Goal: Task Accomplishment & Management: Manage account settings

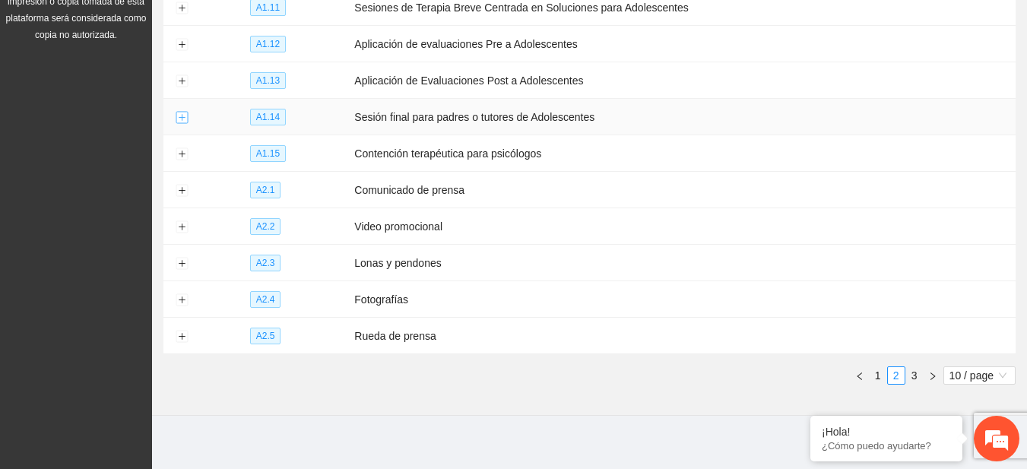
click at [186, 115] on button "Expand row" at bounding box center [182, 118] width 12 height 12
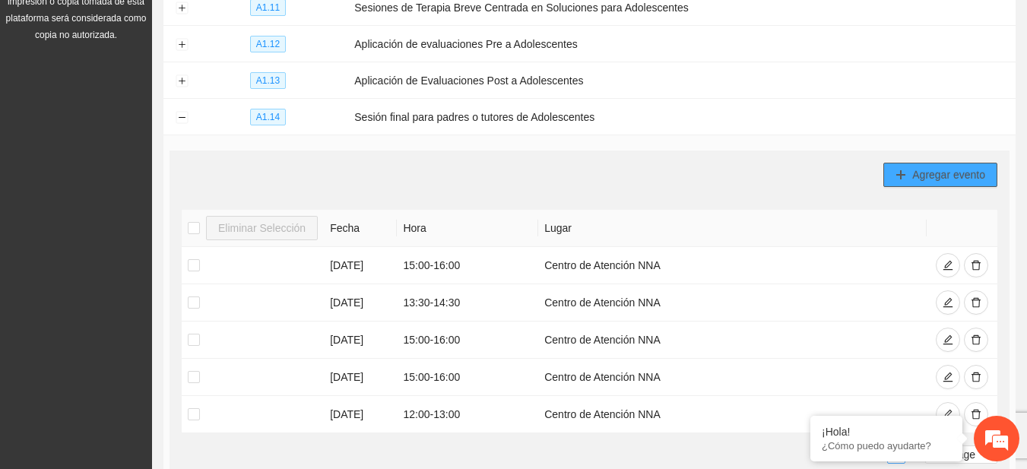
click at [922, 172] on span "Agregar evento" at bounding box center [948, 174] width 73 height 17
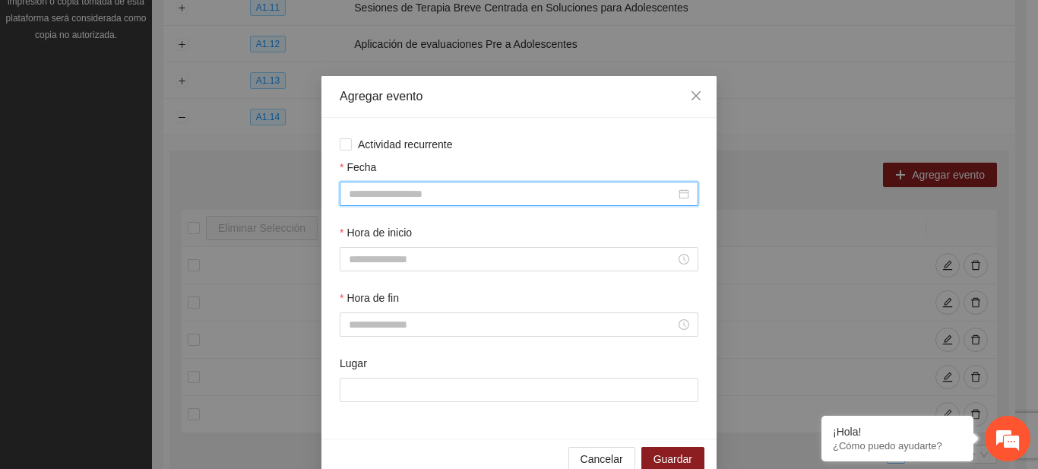
click at [398, 195] on input "Fecha" at bounding box center [512, 193] width 327 height 17
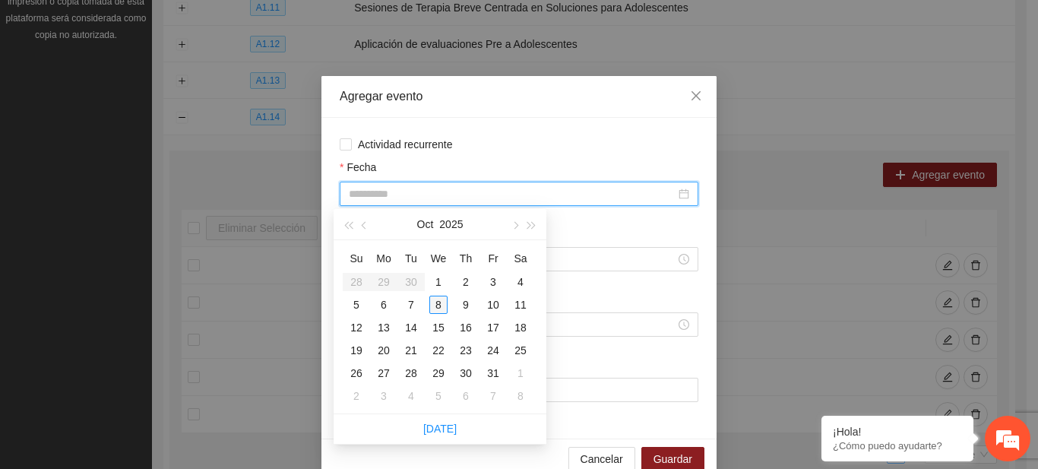
type input "**********"
click at [438, 304] on div "8" at bounding box center [438, 305] width 18 height 18
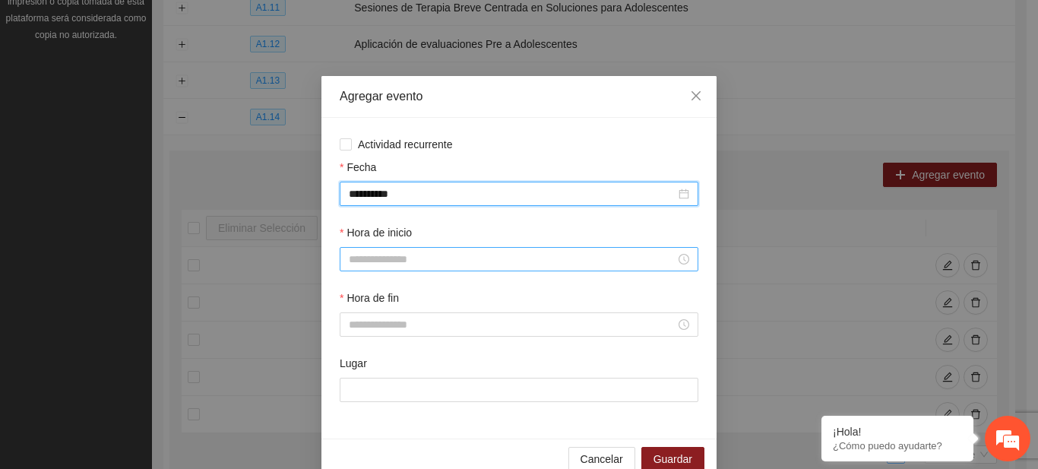
click at [381, 264] on input "Hora de inicio" at bounding box center [512, 259] width 327 height 17
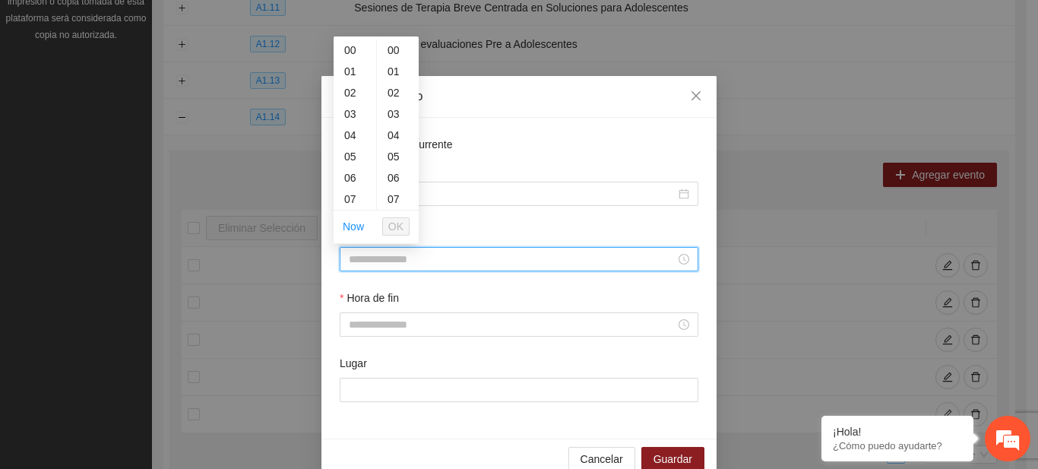
type input "*"
click at [393, 233] on span "OK" at bounding box center [395, 226] width 15 height 17
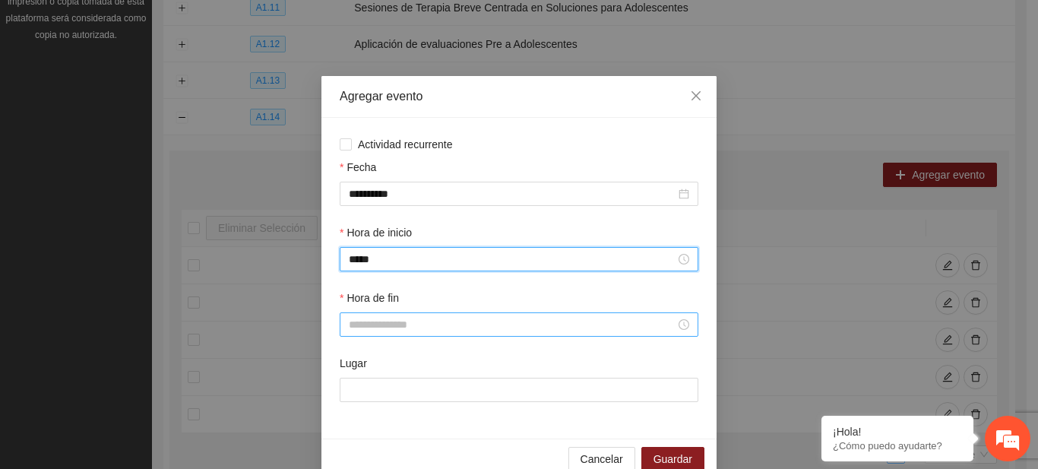
type input "*****"
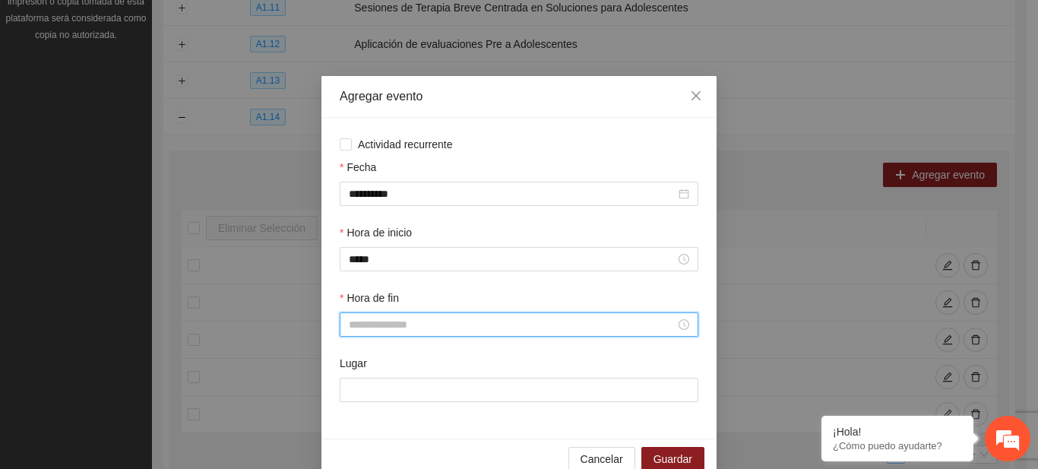
click at [376, 319] on input "Hora de fin" at bounding box center [512, 324] width 327 height 17
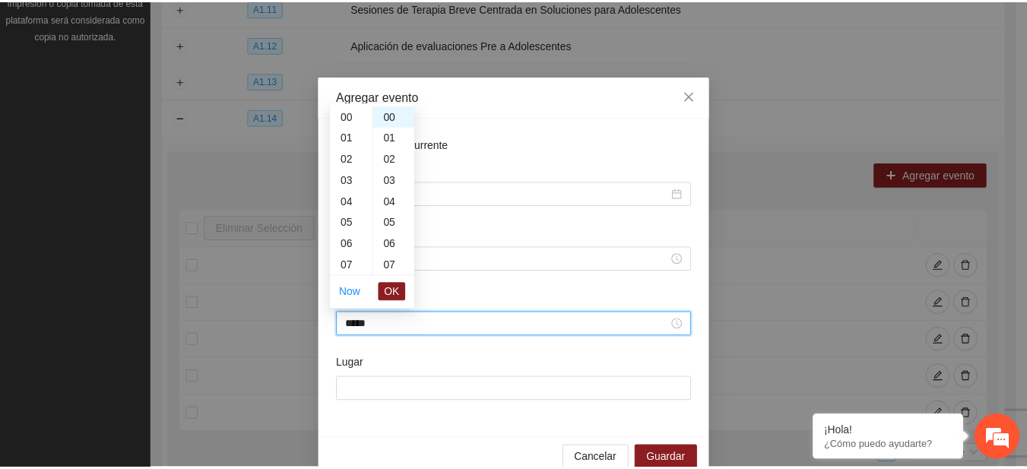
scroll to position [340, 0]
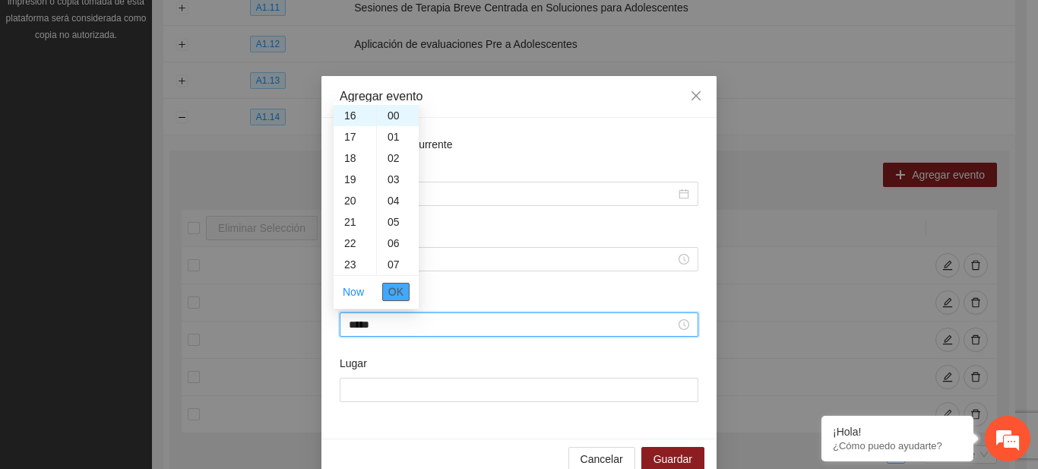
click at [391, 293] on span "OK" at bounding box center [395, 291] width 15 height 17
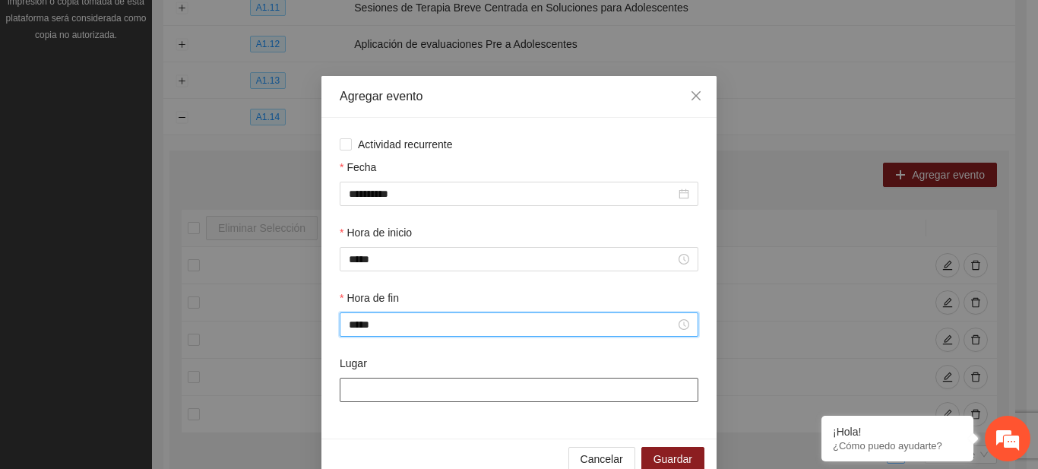
type input "*****"
click at [380, 388] on input "Lugar" at bounding box center [519, 390] width 359 height 24
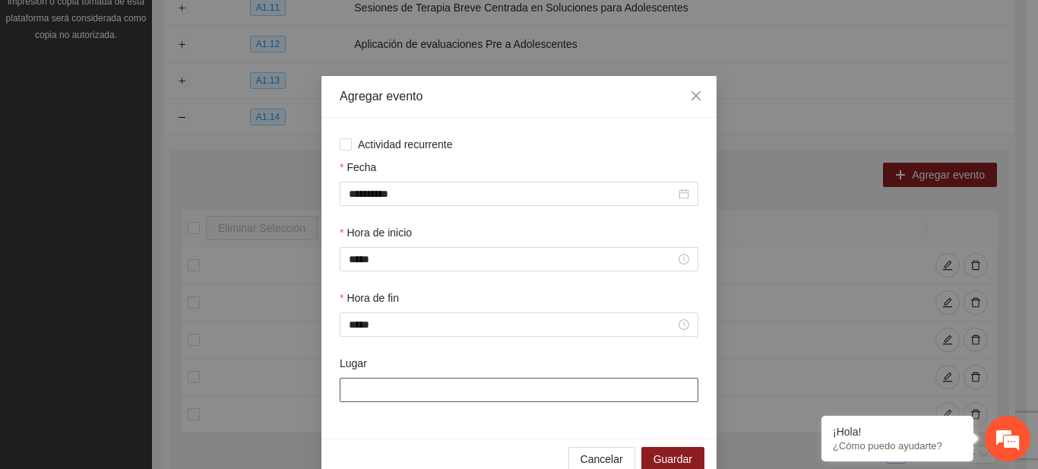
type input "**********"
click at [669, 460] on span "Guardar" at bounding box center [673, 459] width 39 height 17
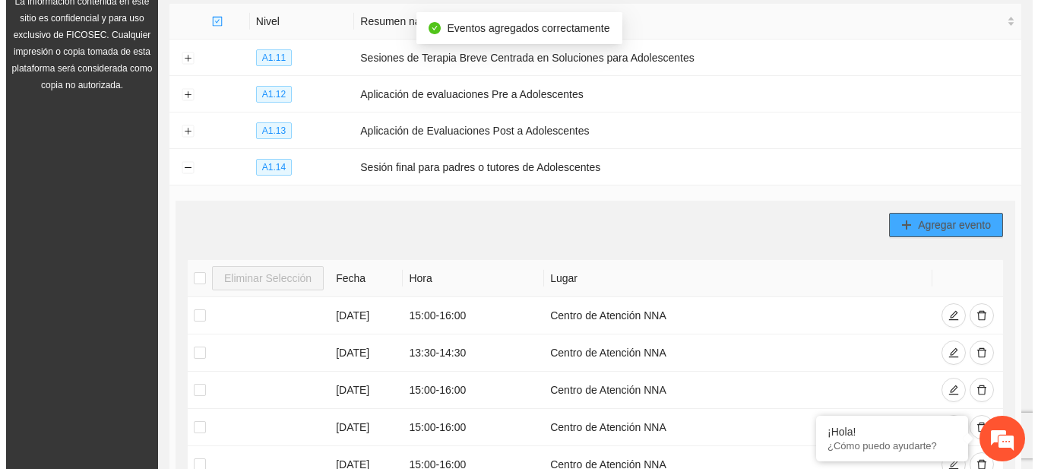
scroll to position [172, 0]
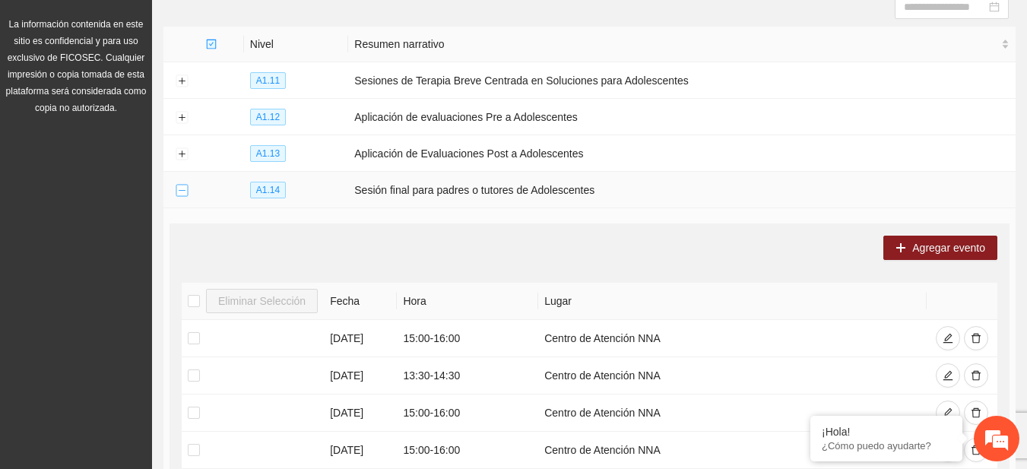
click at [182, 192] on button "Collapse row" at bounding box center [182, 191] width 12 height 12
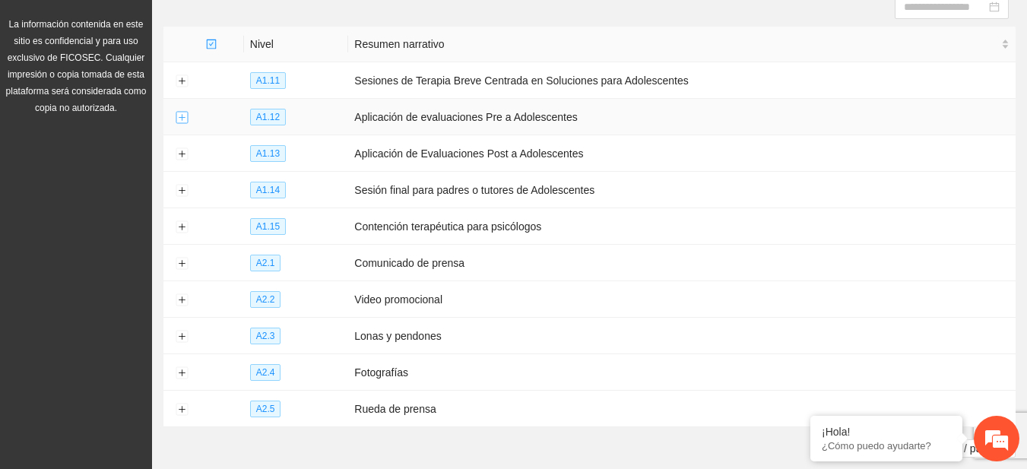
click at [176, 118] on button "Expand row" at bounding box center [182, 118] width 12 height 12
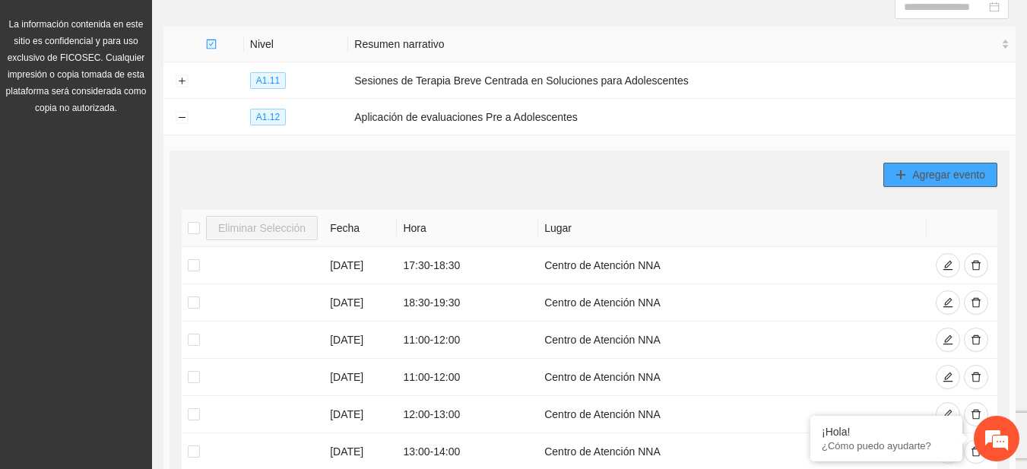
click at [904, 171] on icon "plus" at bounding box center [900, 174] width 11 height 11
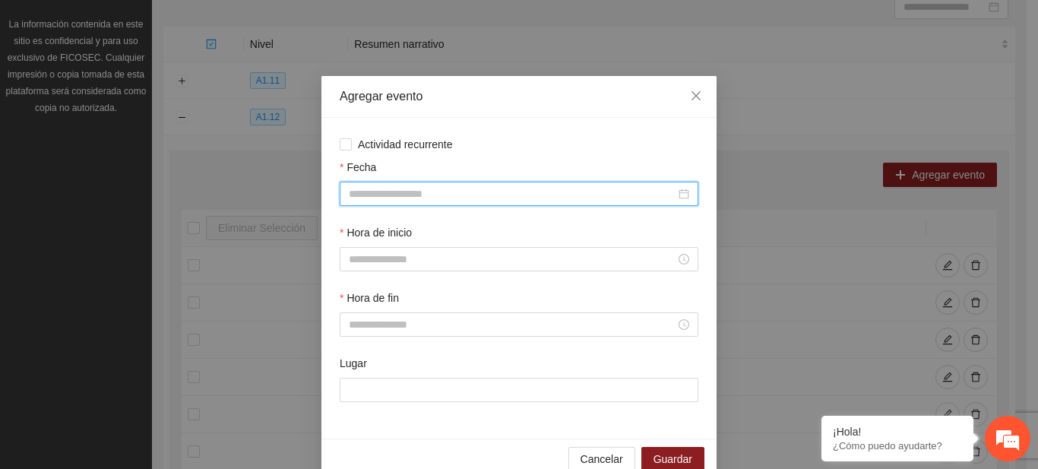
click at [394, 194] on input "Fecha" at bounding box center [512, 193] width 327 height 17
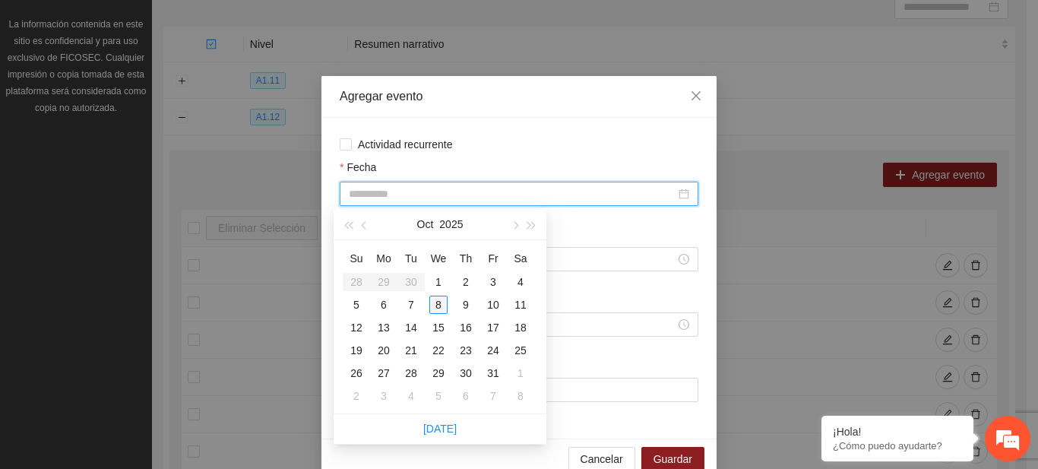
type input "**********"
click at [440, 301] on div "8" at bounding box center [438, 305] width 18 height 18
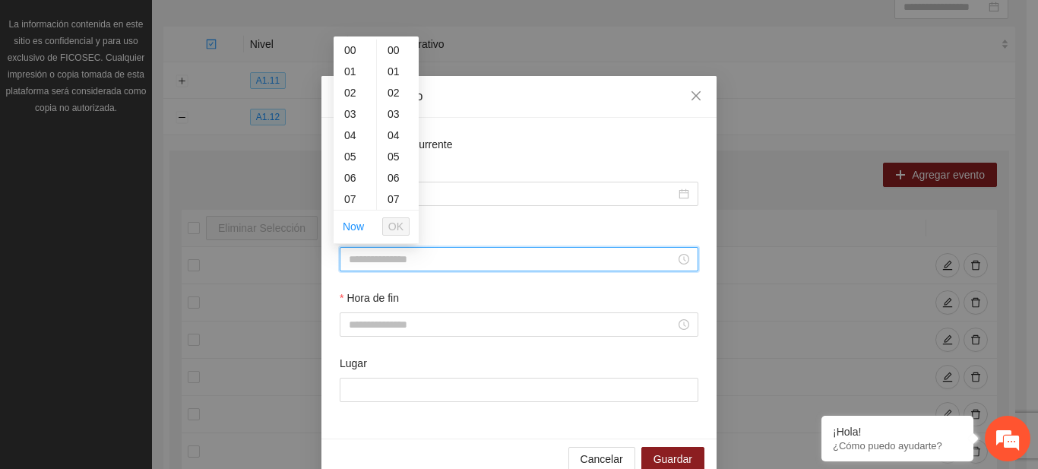
click at [388, 261] on input "Hora de inicio" at bounding box center [512, 259] width 327 height 17
click at [394, 220] on span "OK" at bounding box center [395, 226] width 15 height 17
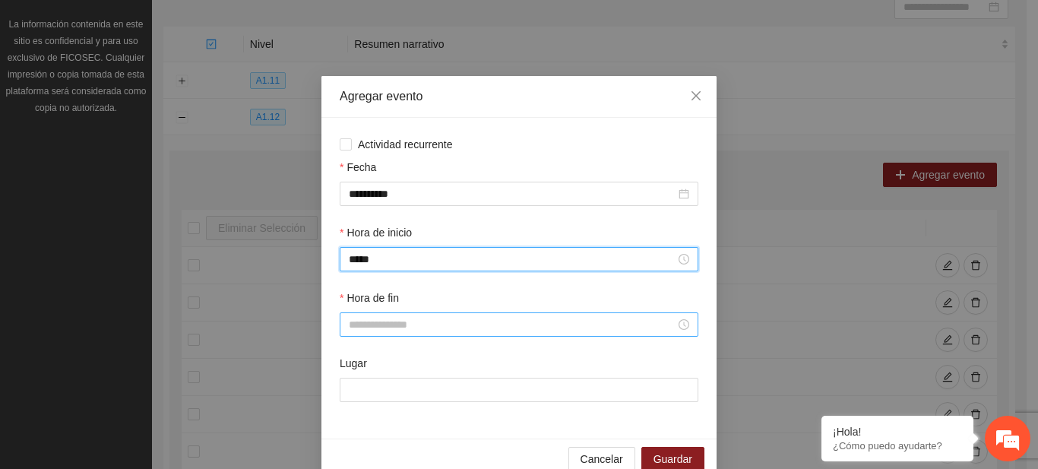
type input "*****"
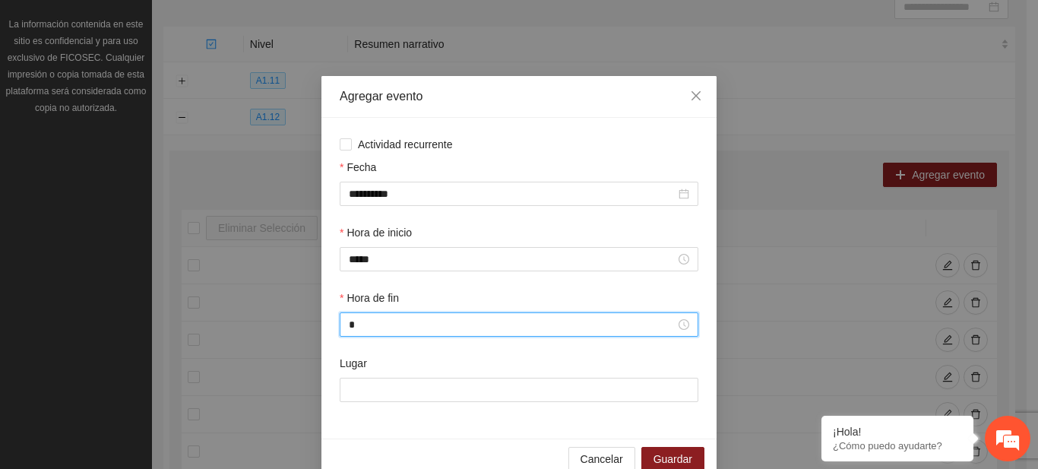
click at [372, 324] on input "*" at bounding box center [512, 324] width 327 height 17
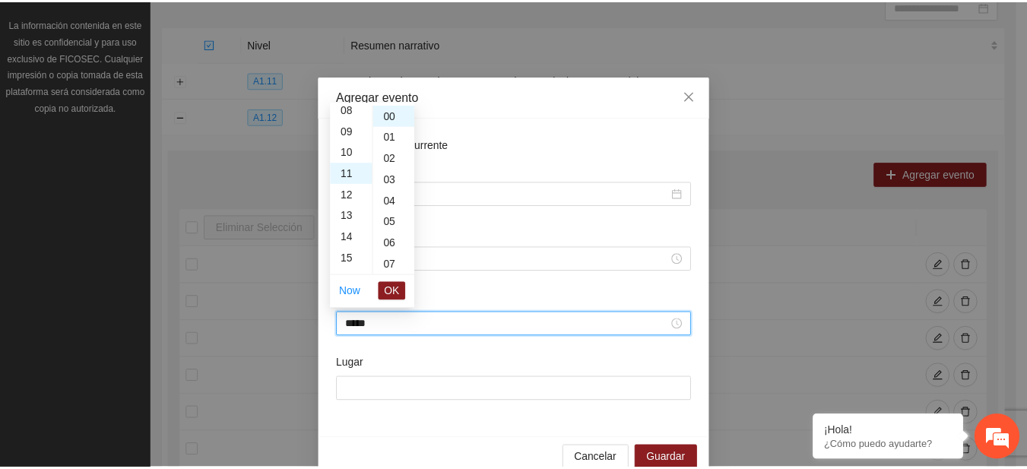
scroll to position [234, 0]
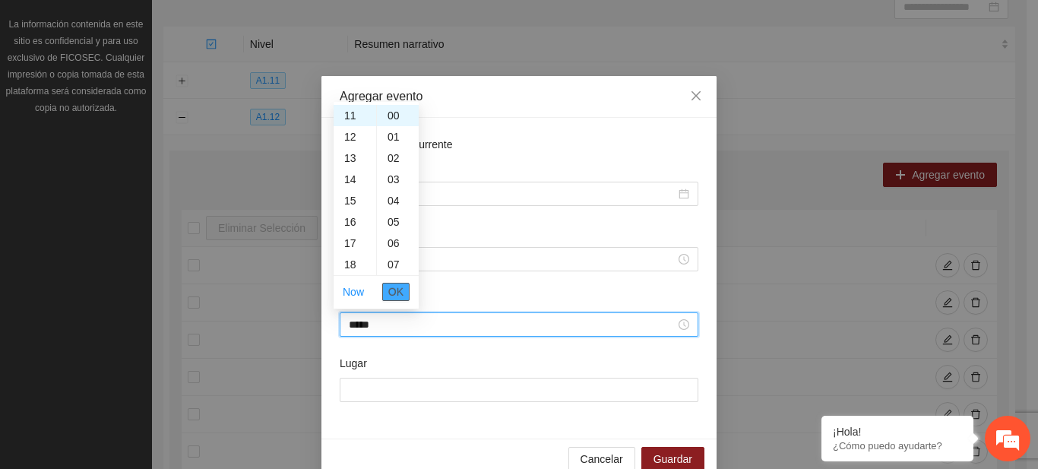
drag, startPoint x: 384, startPoint y: 304, endPoint x: 389, endPoint y: 293, distance: 12.6
click at [389, 293] on li "OK" at bounding box center [395, 292] width 27 height 26
click at [389, 293] on span "OK" at bounding box center [395, 291] width 15 height 17
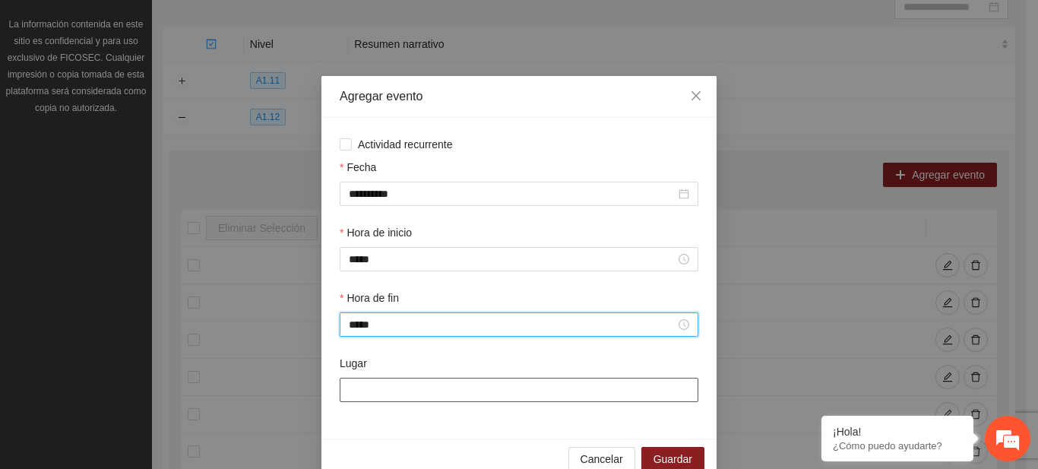
type input "*****"
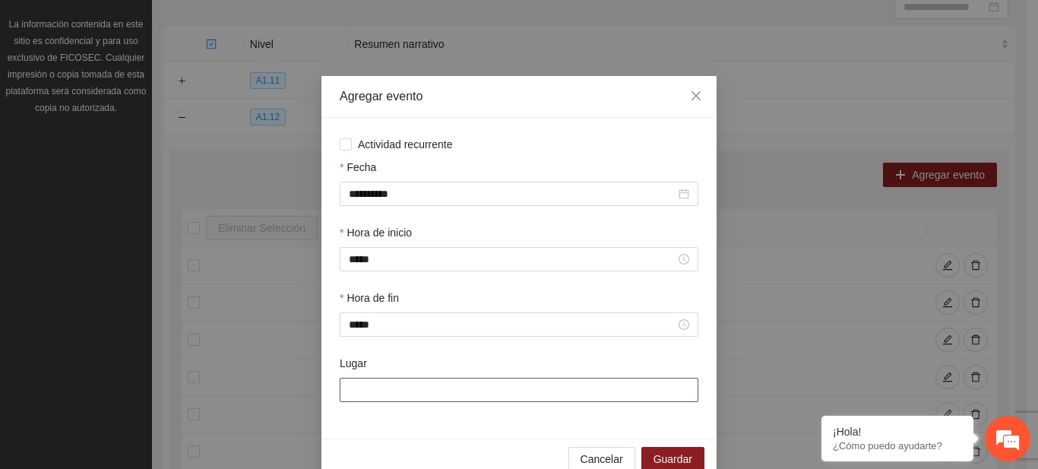
click at [387, 388] on input "Lugar" at bounding box center [519, 390] width 359 height 24
type input "**********"
click at [670, 463] on span "Guardar" at bounding box center [673, 459] width 39 height 17
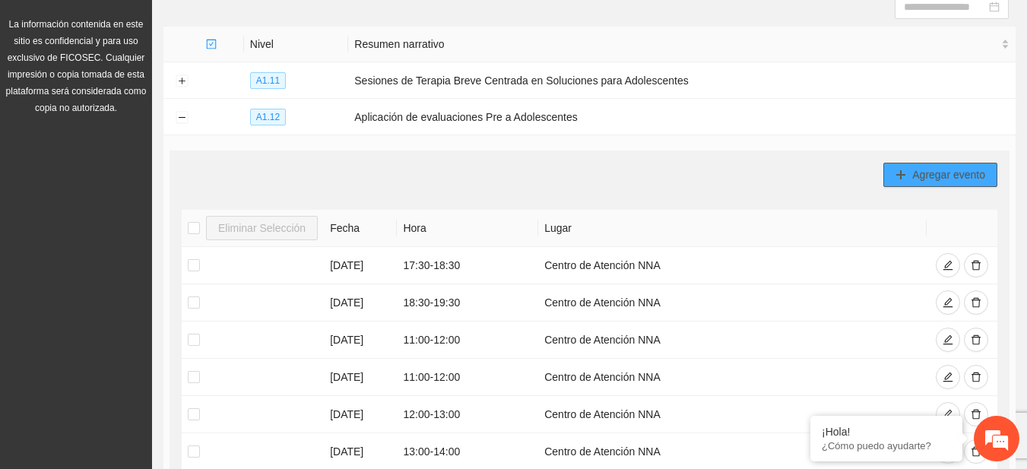
scroll to position [0, 0]
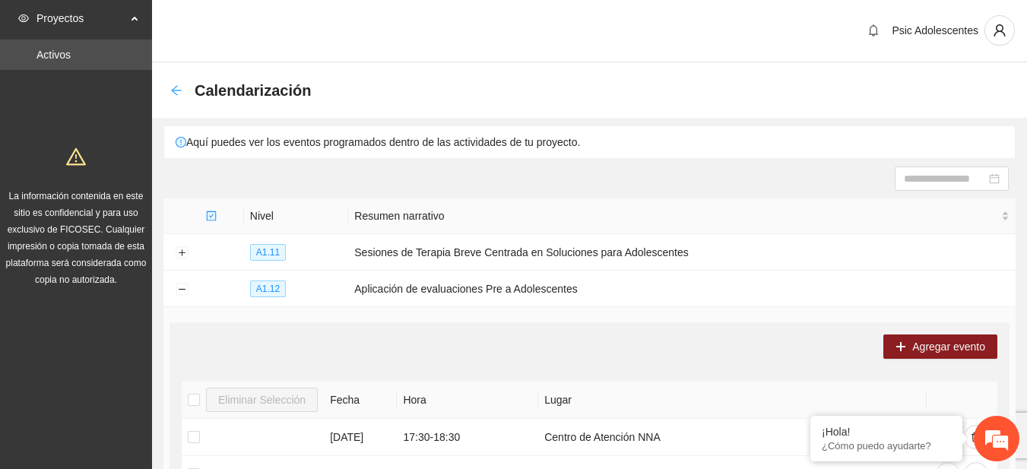
click at [173, 87] on icon "arrow-left" at bounding box center [176, 90] width 12 height 12
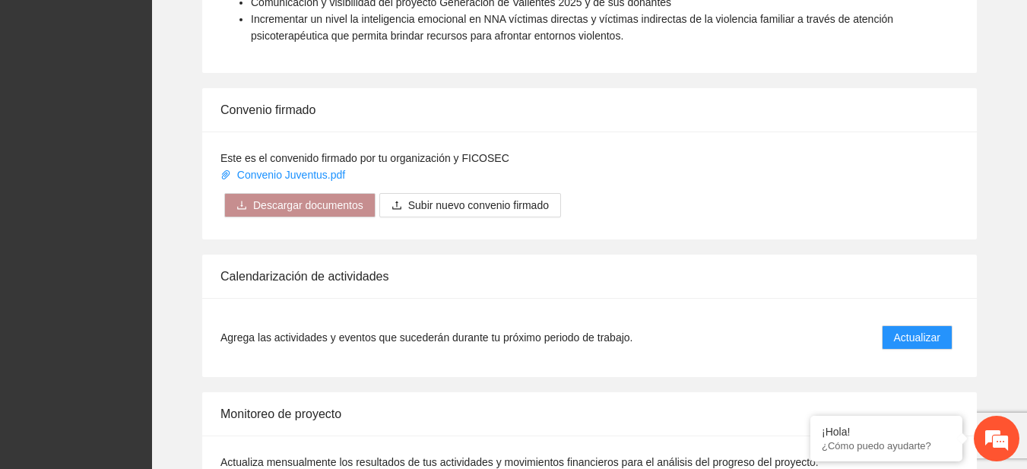
scroll to position [1237, 0]
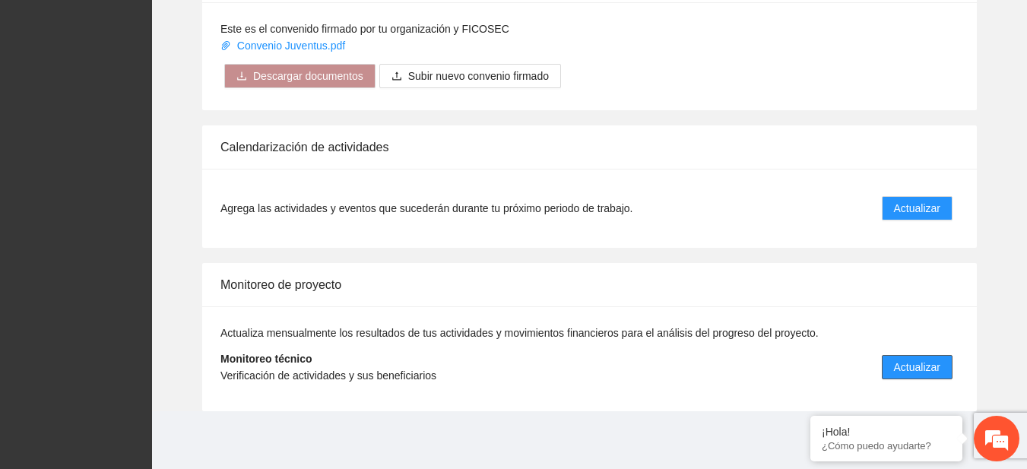
click at [907, 372] on span "Actualizar" at bounding box center [917, 367] width 46 height 17
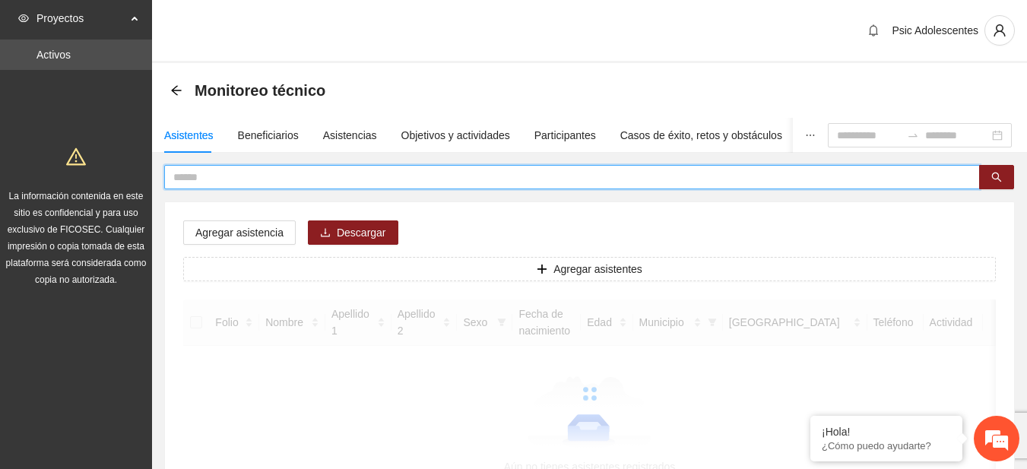
click at [274, 183] on input "text" at bounding box center [565, 177] width 785 height 17
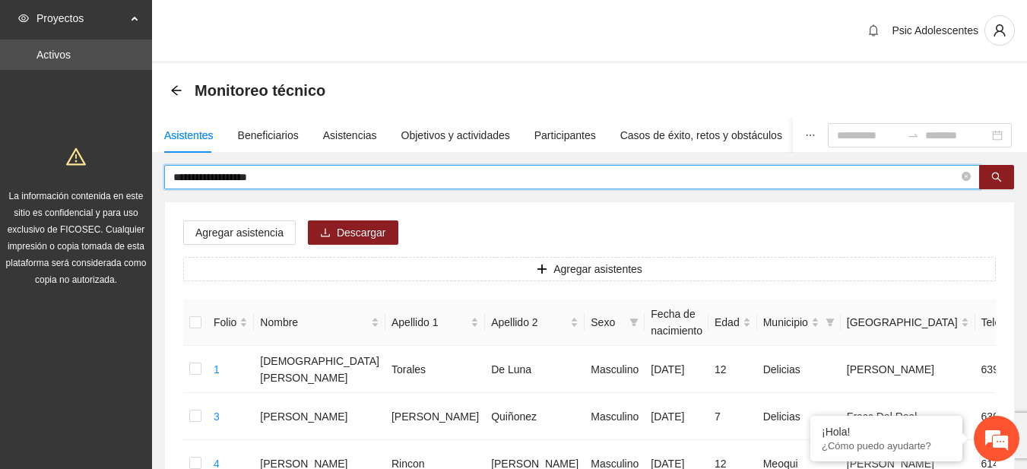
type input "**********"
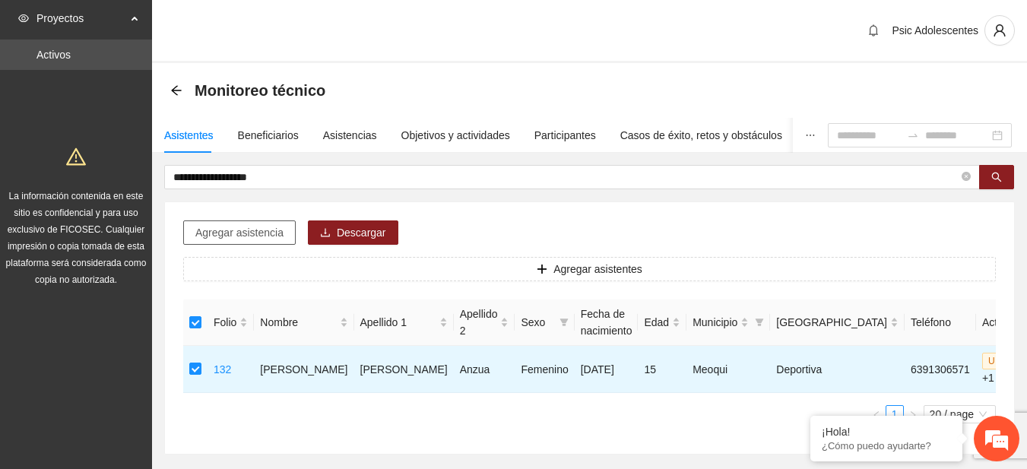
click at [234, 244] on button "Agregar asistencia" at bounding box center [239, 232] width 112 height 24
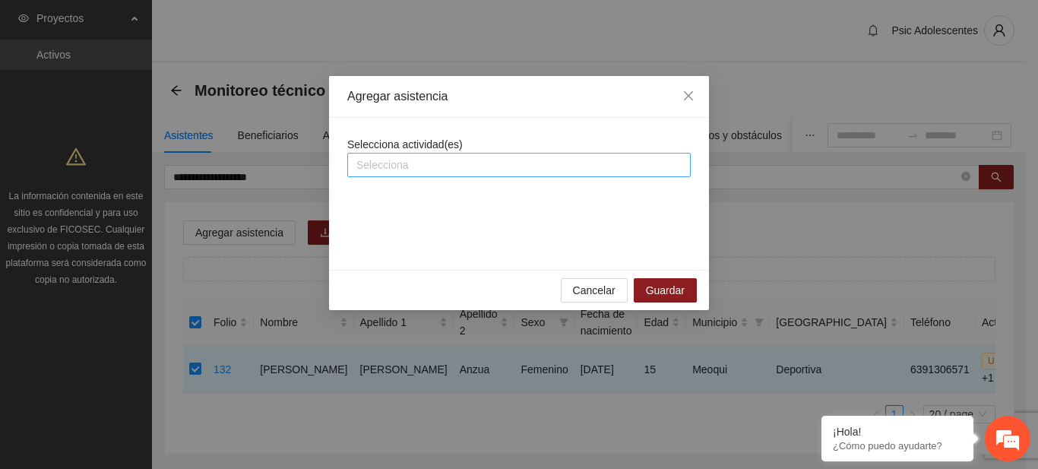
click at [383, 161] on div at bounding box center [519, 165] width 336 height 18
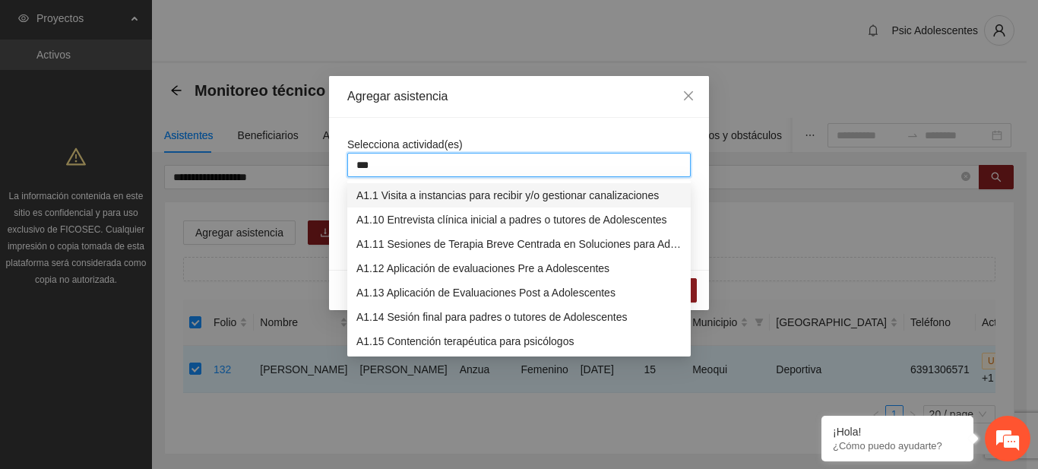
type input "****"
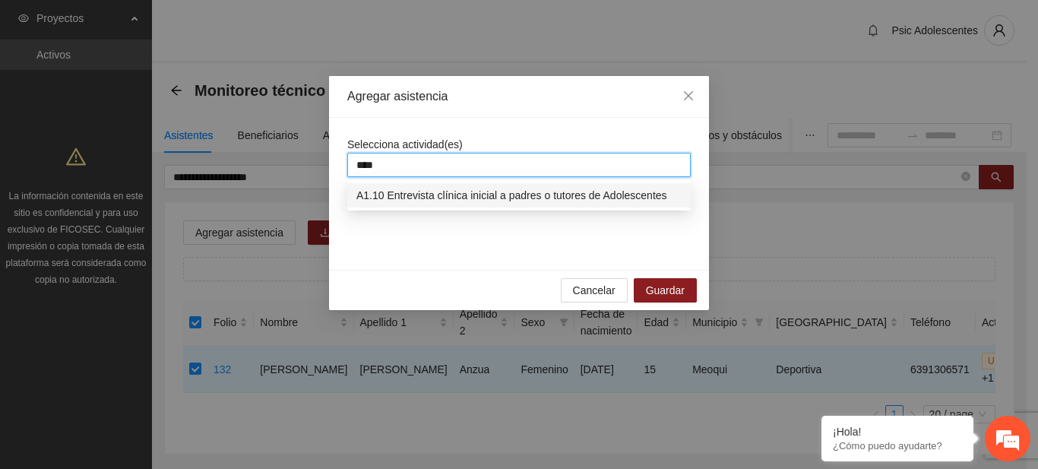
click at [396, 194] on div "A1.10 Entrevista clínica inicial a padres o tutores de Adolescentes" at bounding box center [518, 195] width 325 height 17
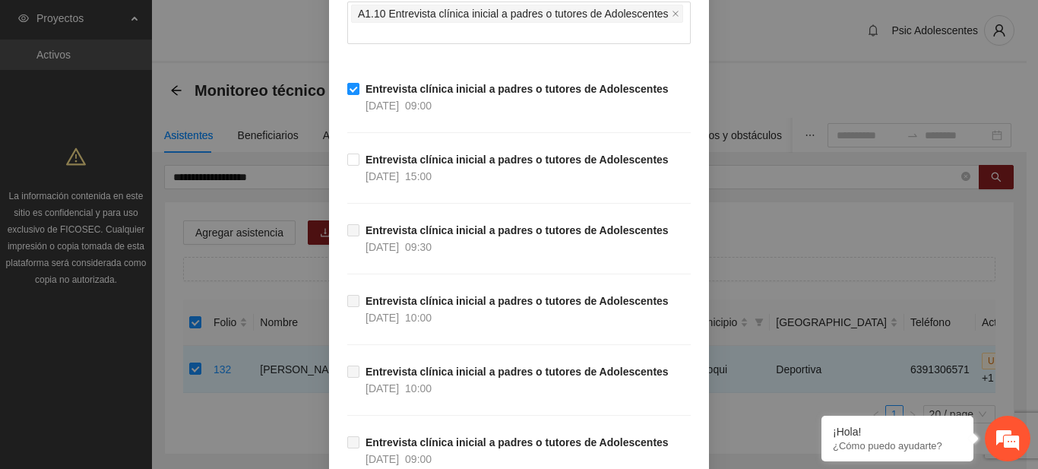
scroll to position [1484, 0]
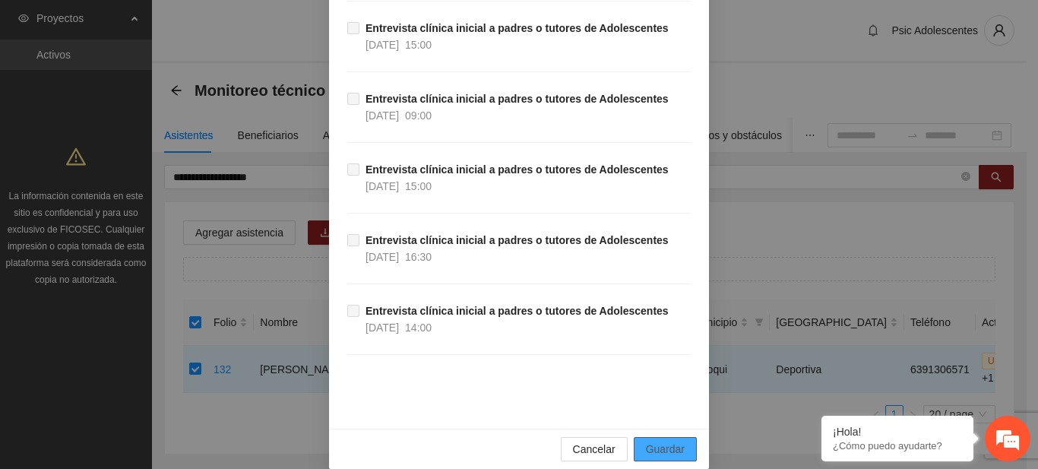
click at [638, 437] on button "Guardar" at bounding box center [665, 449] width 63 height 24
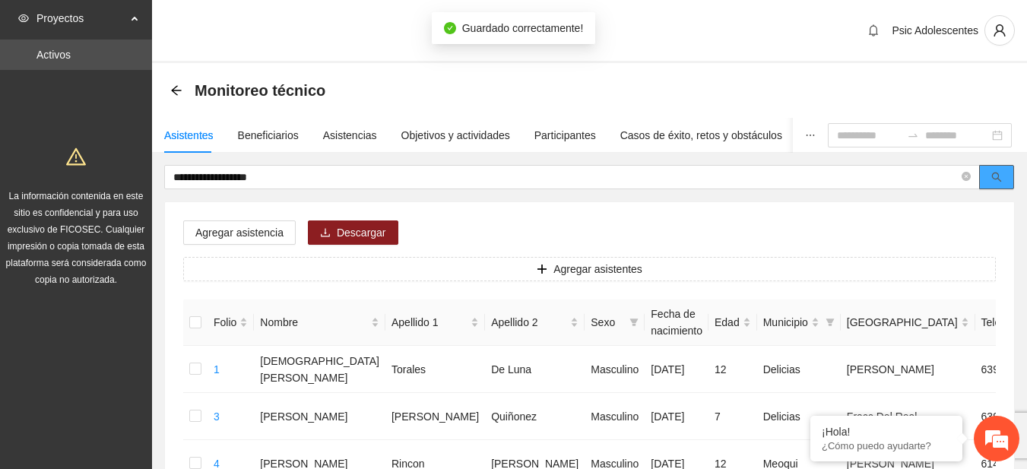
click at [1004, 178] on button "button" at bounding box center [996, 177] width 35 height 24
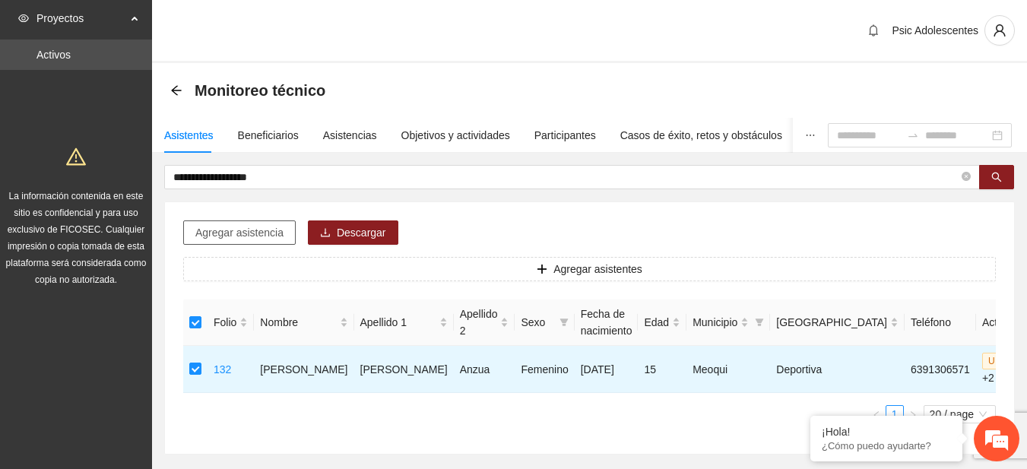
click at [236, 239] on span "Agregar asistencia" at bounding box center [239, 232] width 88 height 17
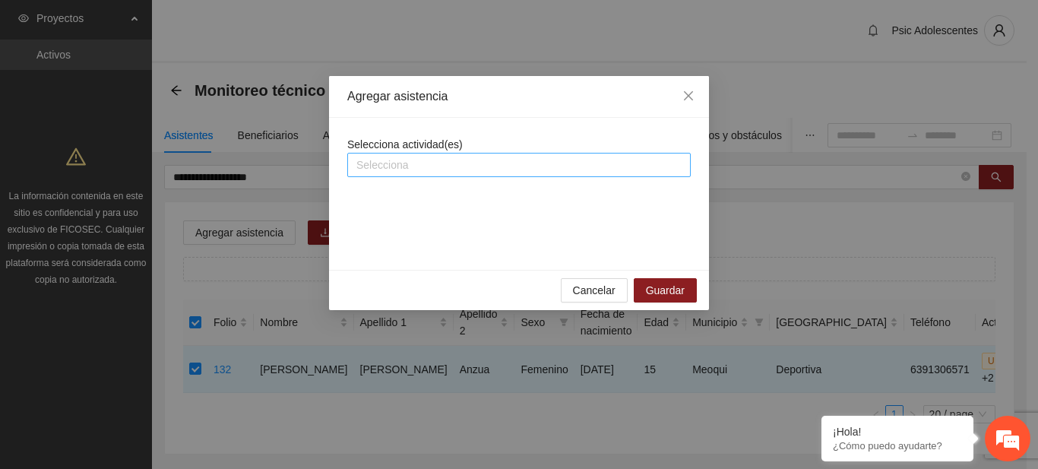
click at [374, 163] on div at bounding box center [519, 165] width 336 height 18
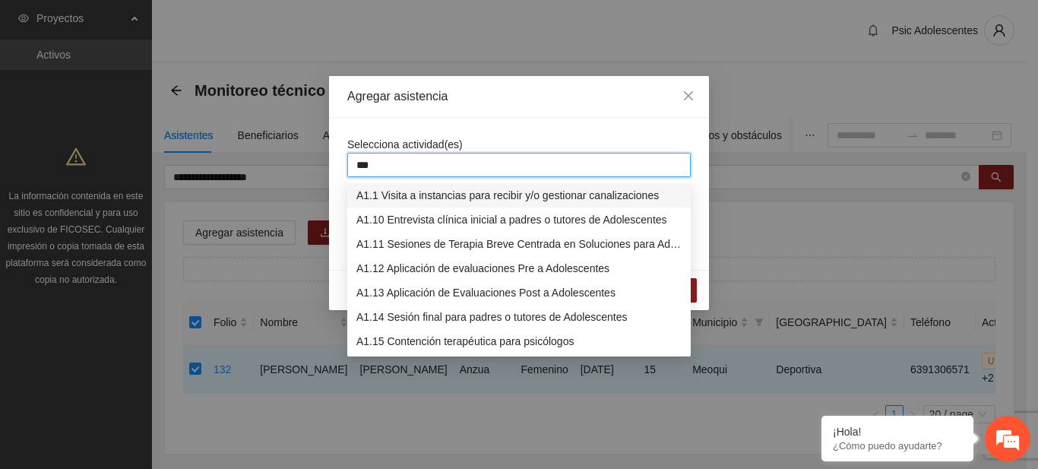
type input "****"
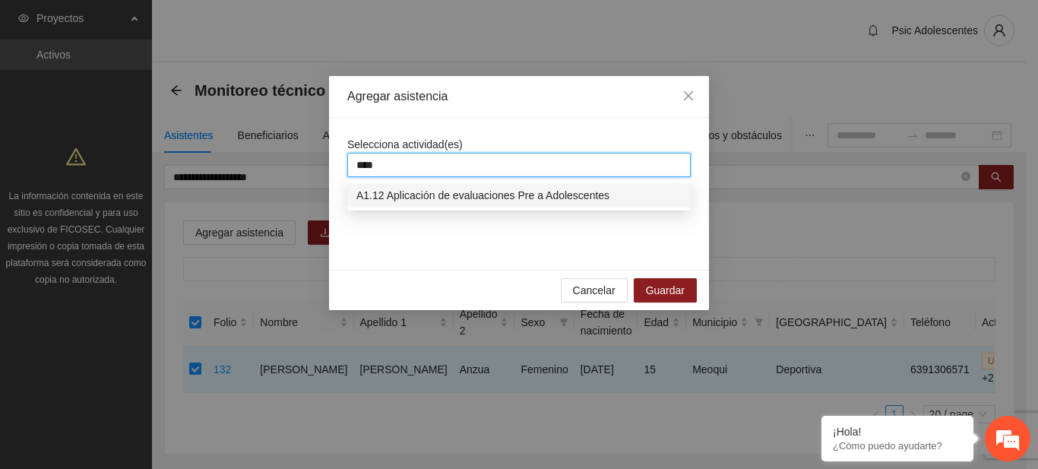
click at [434, 204] on div "A1.12 Aplicación de evaluaciones Pre a Adolescentes" at bounding box center [519, 195] width 344 height 24
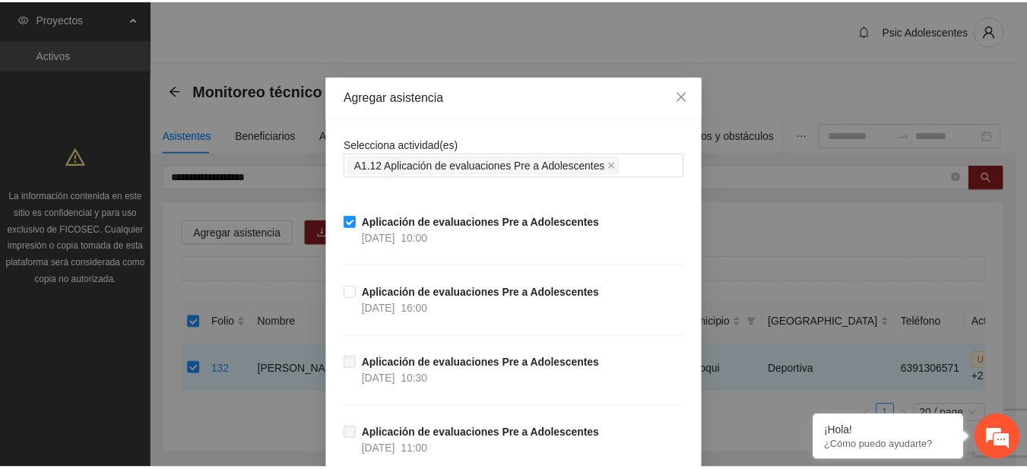
scroll to position [1343, 0]
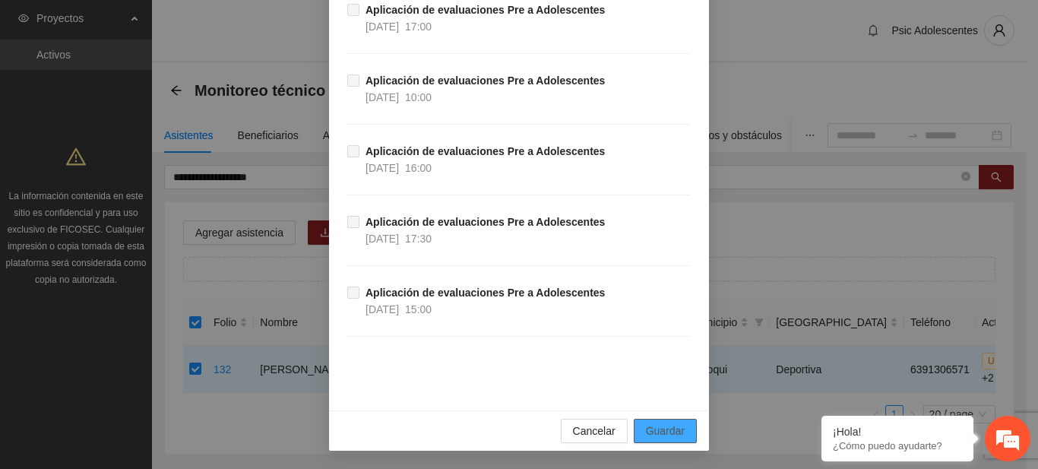
click at [647, 432] on span "Guardar" at bounding box center [665, 431] width 39 height 17
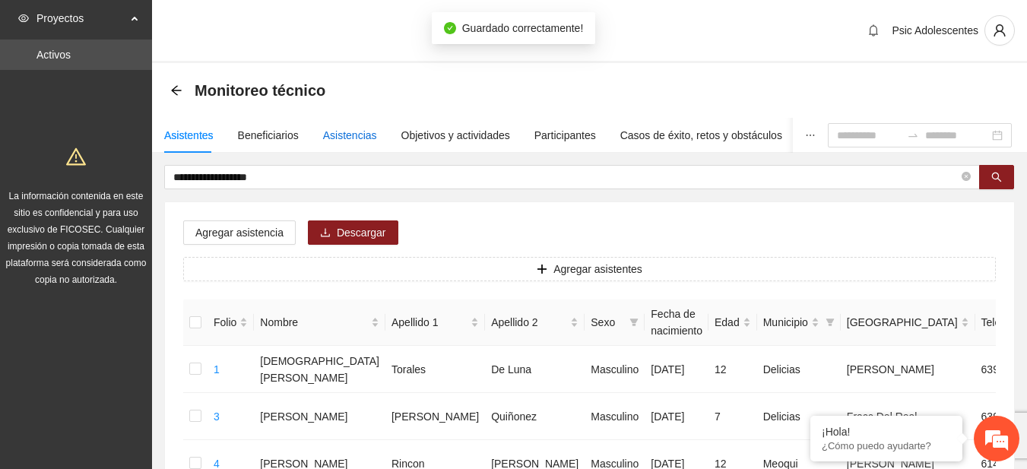
click at [335, 136] on div "Asistencias" at bounding box center [350, 135] width 54 height 17
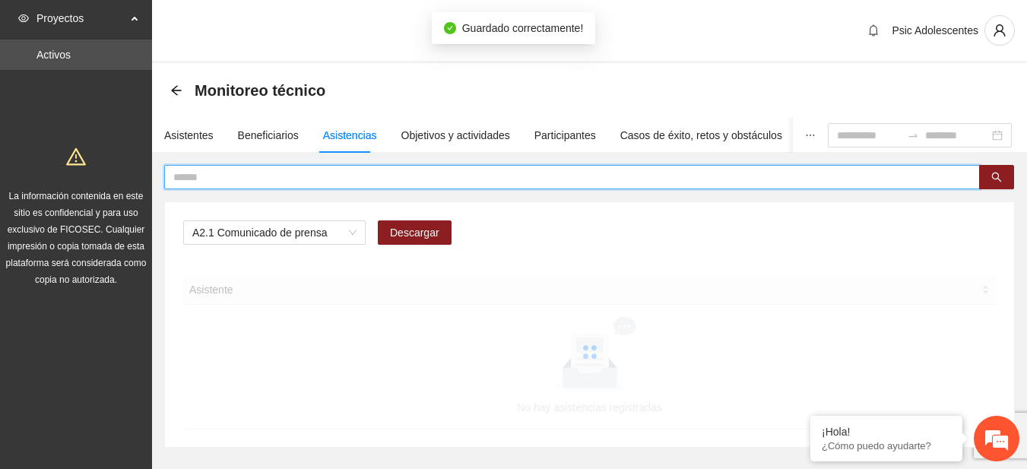
click at [306, 175] on input "text" at bounding box center [565, 177] width 785 height 17
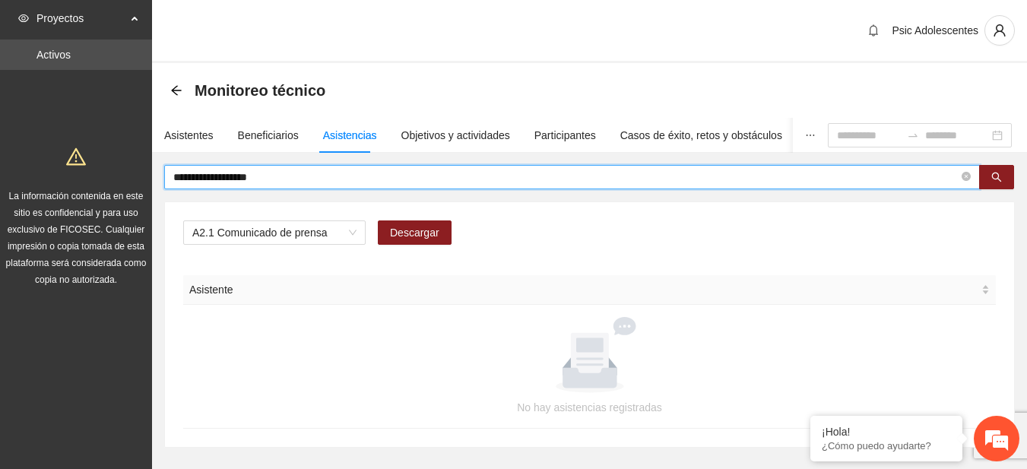
type input "**********"
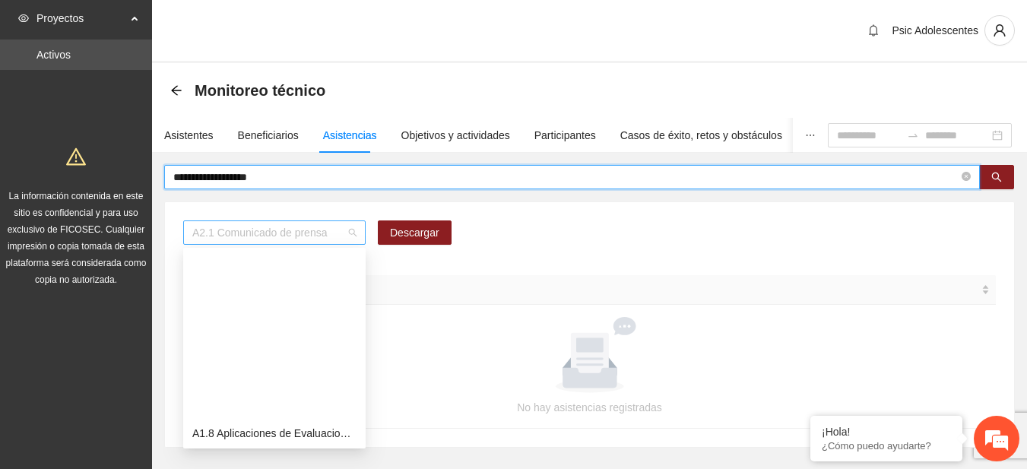
click at [353, 230] on span "A2.1 Comunicado de prensa" at bounding box center [274, 232] width 164 height 23
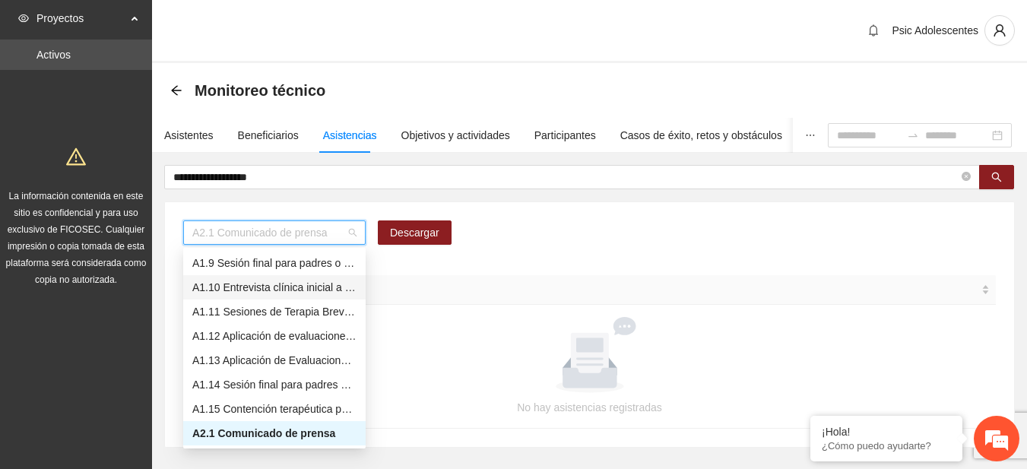
click at [239, 294] on div "A1.10 Entrevista clínica inicial a padres o tutores de Adolescentes" at bounding box center [274, 287] width 164 height 17
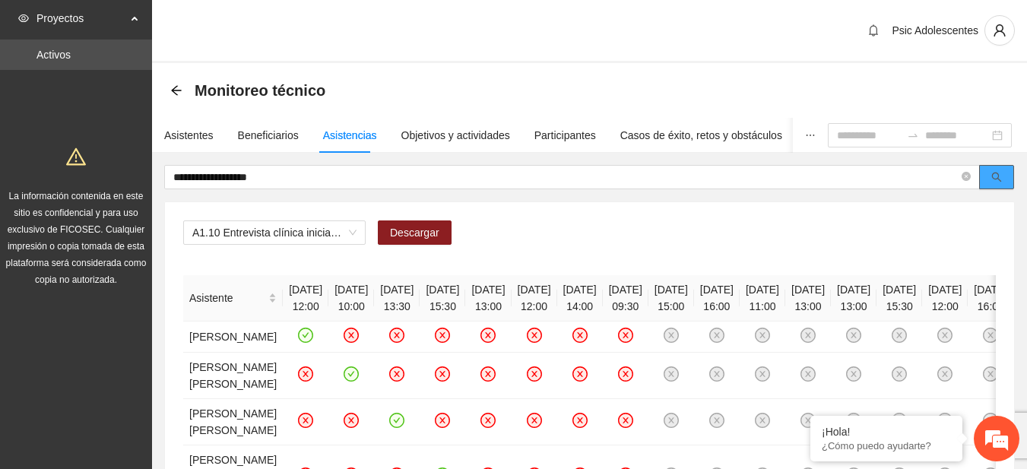
click at [999, 169] on button "button" at bounding box center [996, 177] width 35 height 24
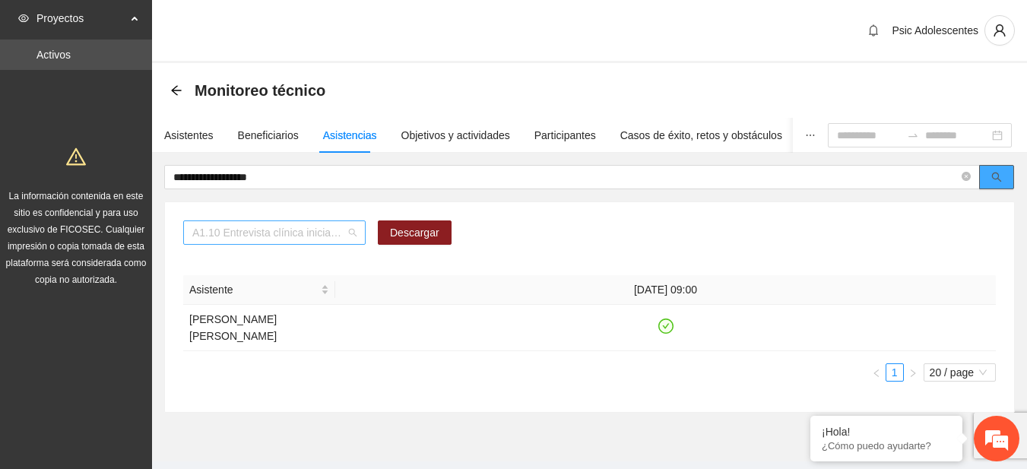
click at [352, 233] on span "A1.10 Entrevista clínica inicial a padres o tutores de Adolescentes" at bounding box center [274, 232] width 164 height 23
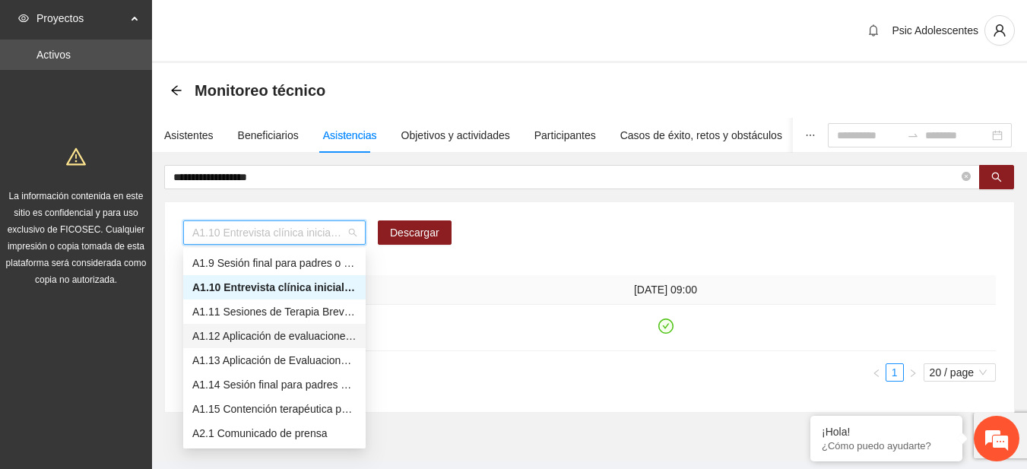
click at [202, 328] on div "A1.12 Aplicación de evaluaciones Pre a Adolescentes" at bounding box center [274, 336] width 164 height 17
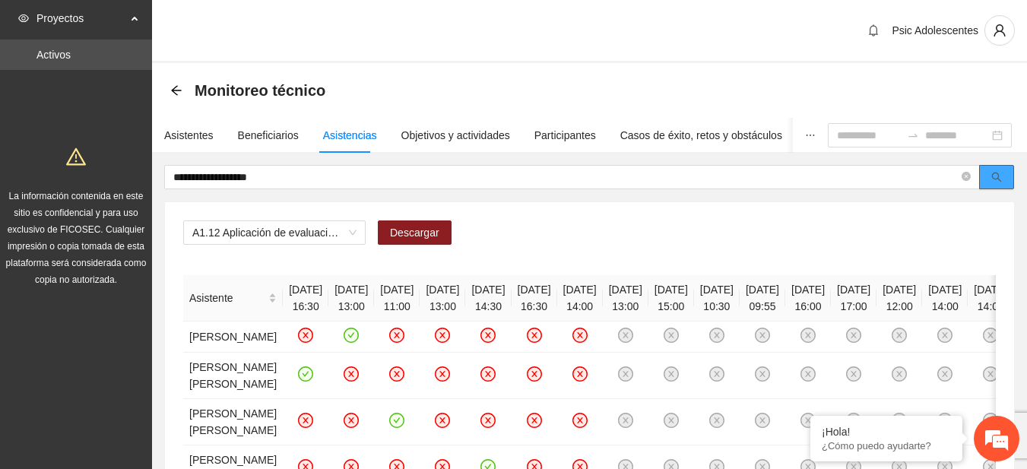
click at [1001, 187] on button "button" at bounding box center [996, 177] width 35 height 24
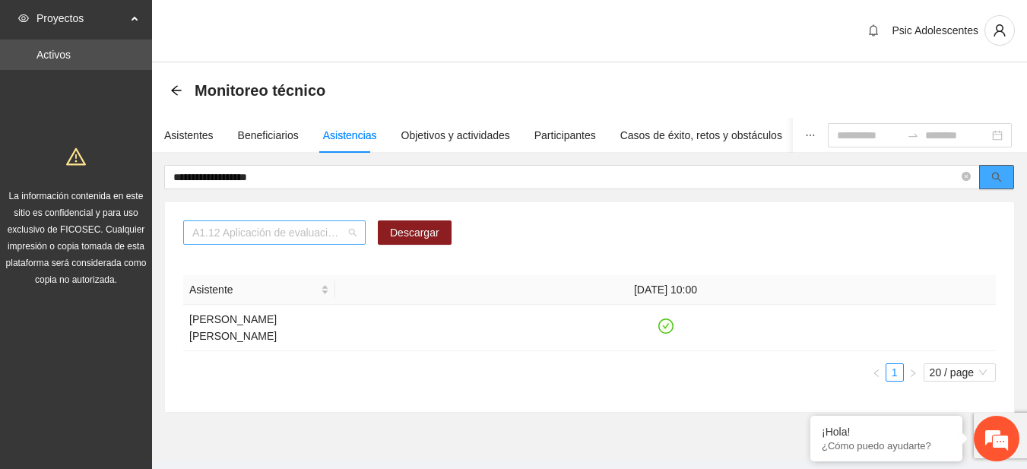
click at [349, 233] on span "A1.12 Aplicación de evaluaciones Pre a Adolescentes" at bounding box center [274, 232] width 164 height 23
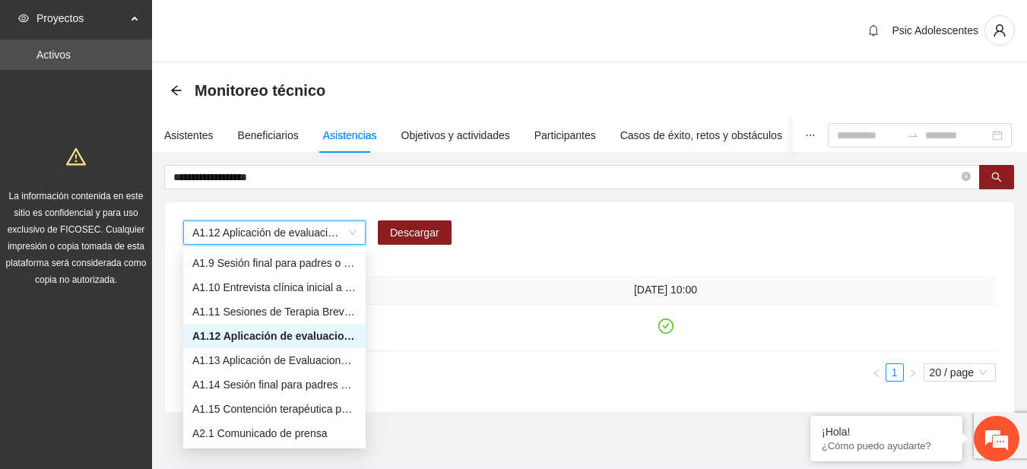
click at [349, 233] on span "A1.12 Aplicación de evaluaciones Pre a Adolescentes" at bounding box center [274, 232] width 164 height 23
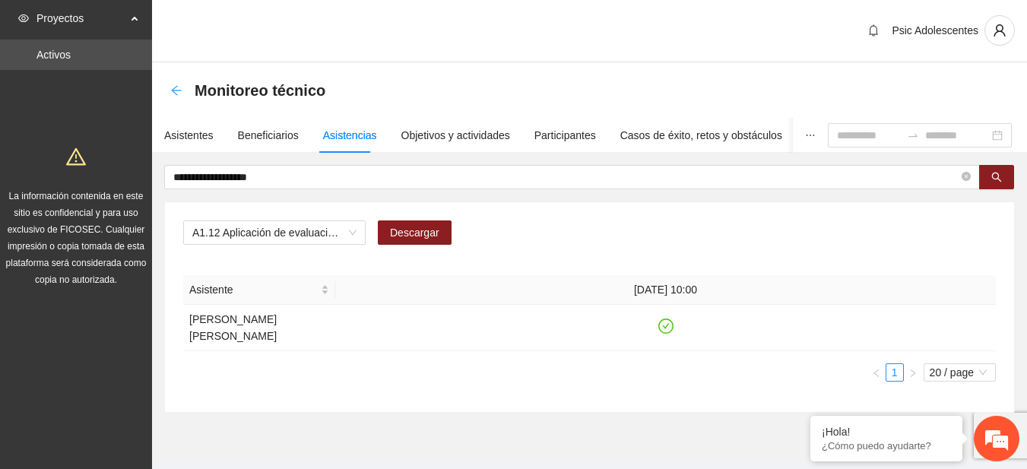
click at [176, 87] on icon "arrow-left" at bounding box center [176, 90] width 10 height 10
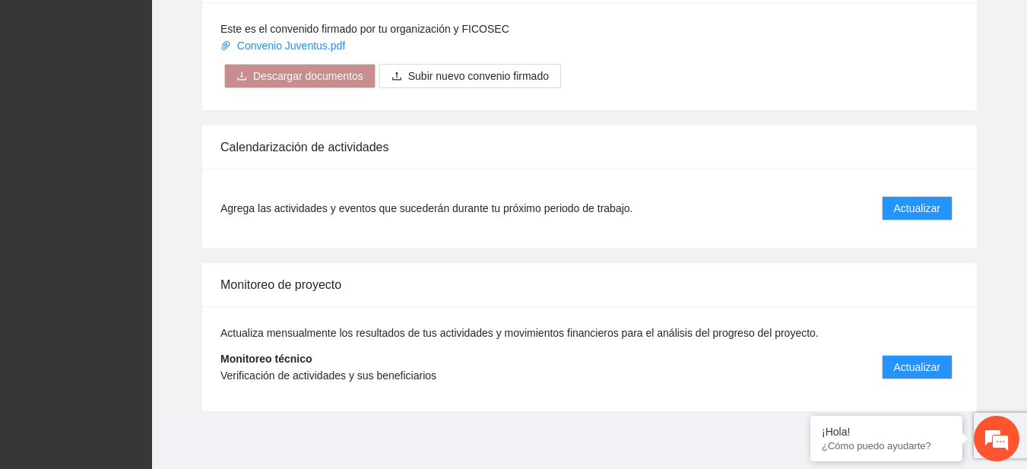
scroll to position [35, 0]
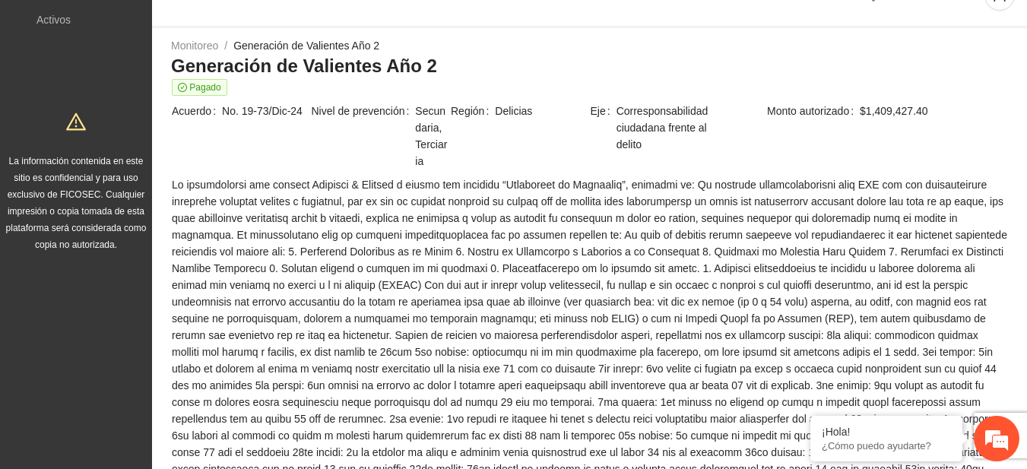
click at [669, 201] on span at bounding box center [589, 351] width 835 height 351
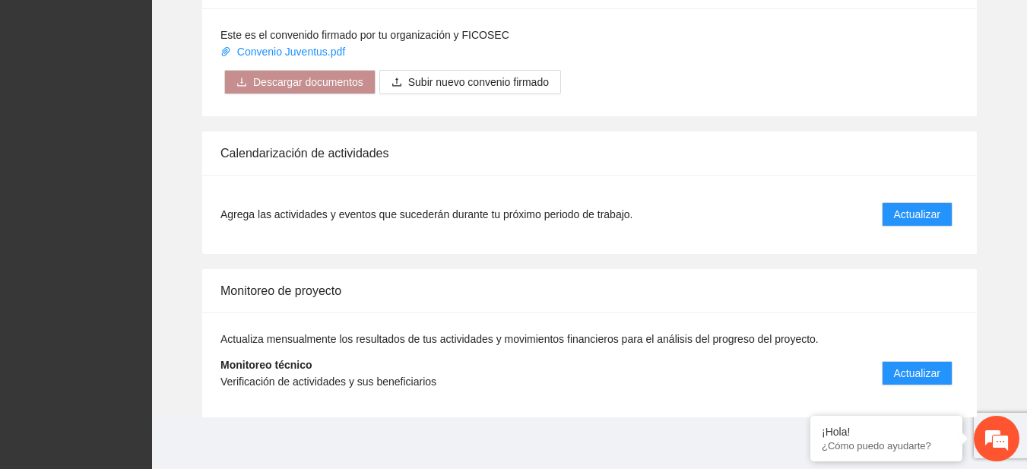
scroll to position [1237, 0]
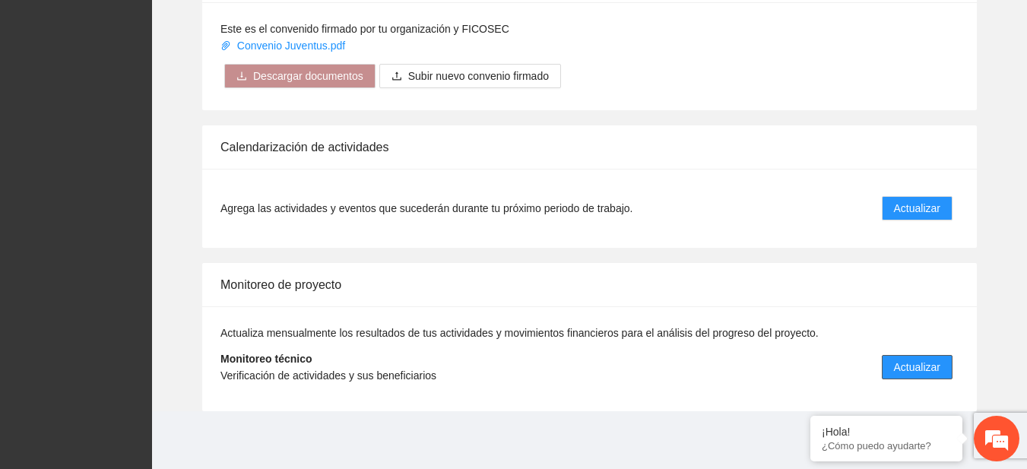
click at [921, 358] on button "Actualizar" at bounding box center [917, 367] width 71 height 24
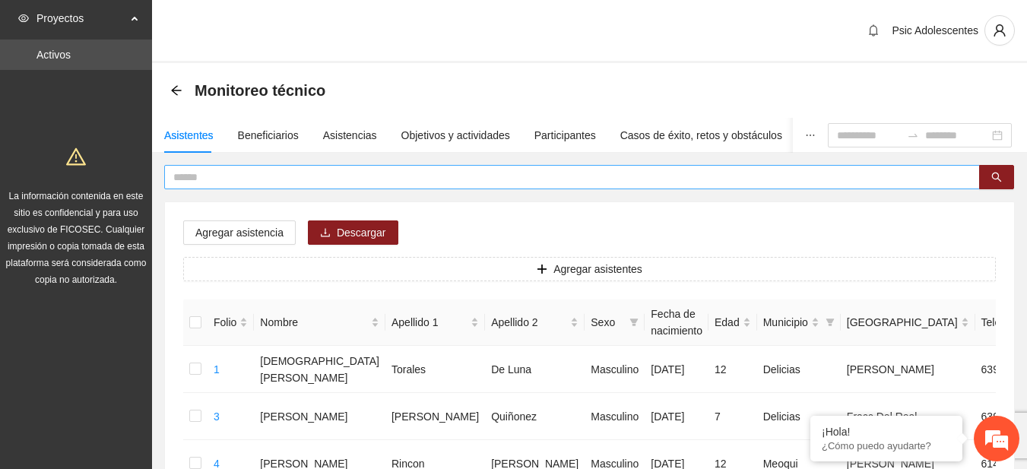
click at [502, 176] on input "text" at bounding box center [565, 177] width 785 height 17
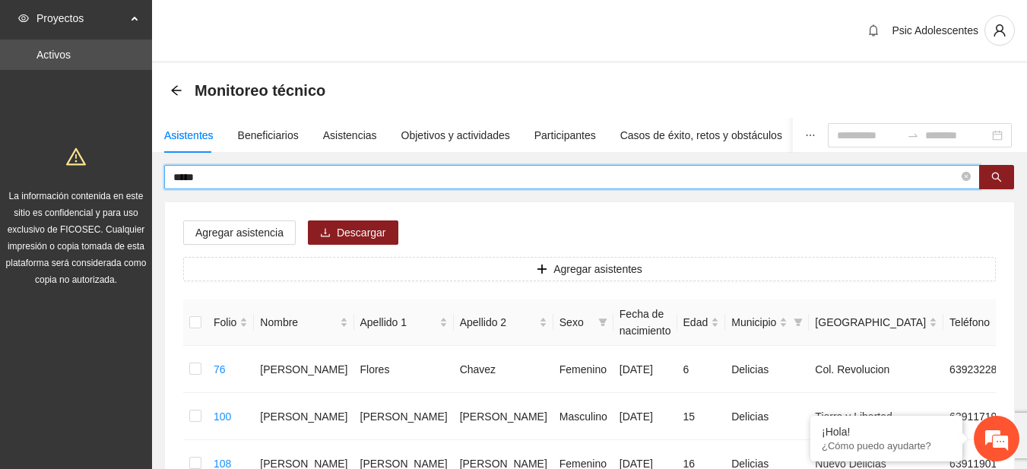
click at [502, 176] on input "*****" at bounding box center [565, 177] width 785 height 17
type input "********"
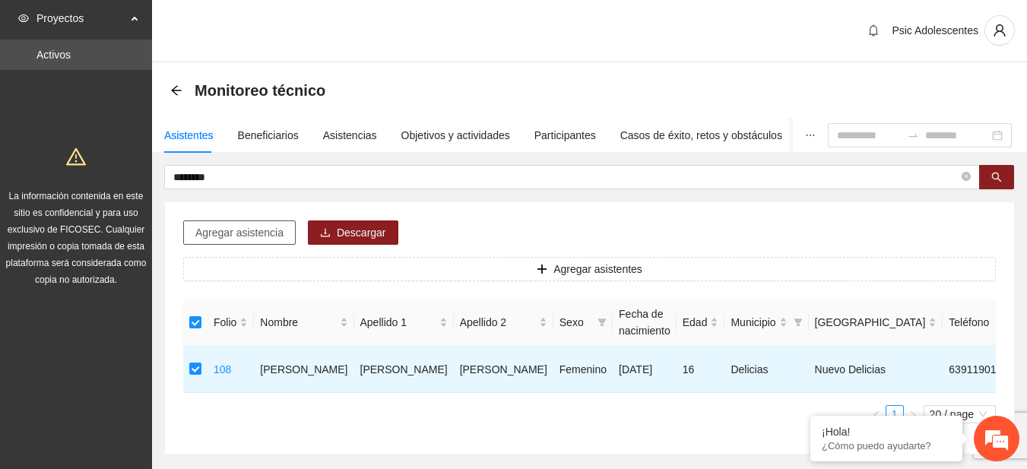
click at [233, 237] on span "Agregar asistencia" at bounding box center [239, 232] width 88 height 17
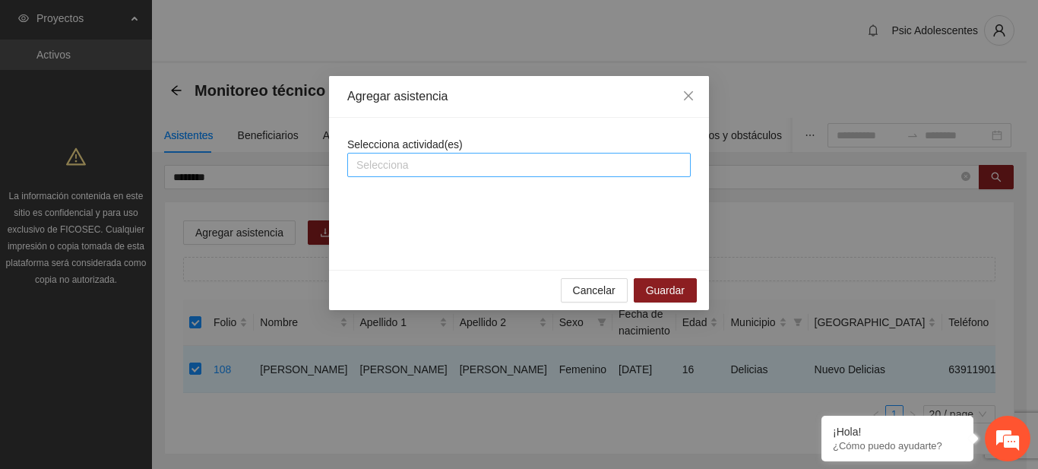
click at [401, 166] on div at bounding box center [519, 165] width 336 height 18
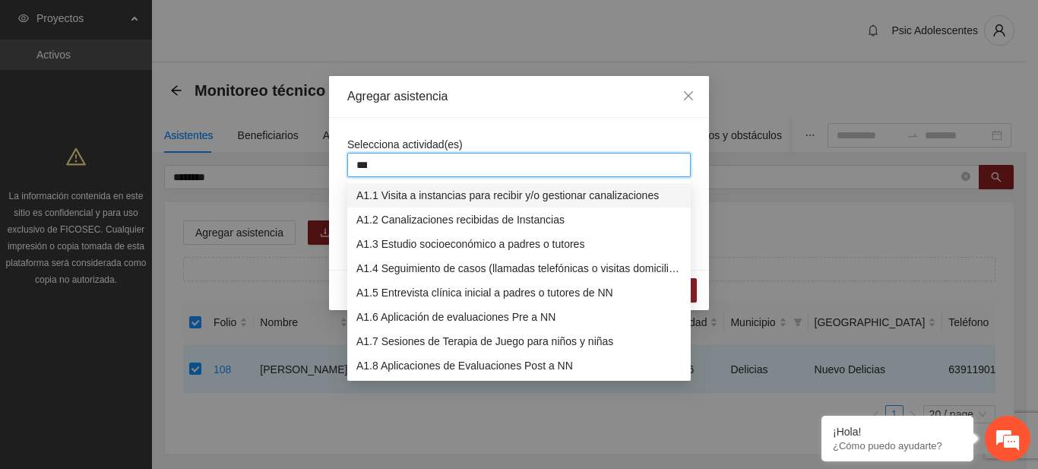
type input "****"
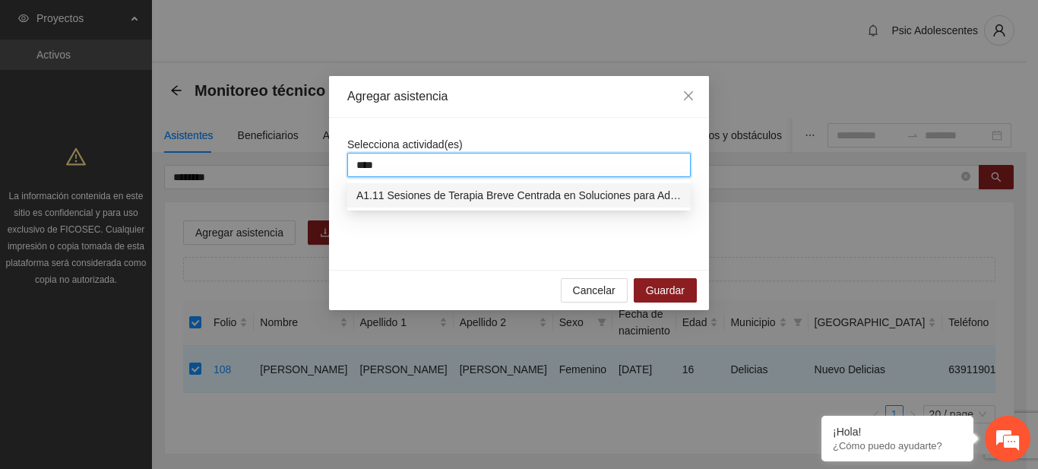
click at [409, 195] on div "A1.11 Sesiones de Terapia Breve Centrada en Soluciones para Adolescentes" at bounding box center [518, 195] width 325 height 17
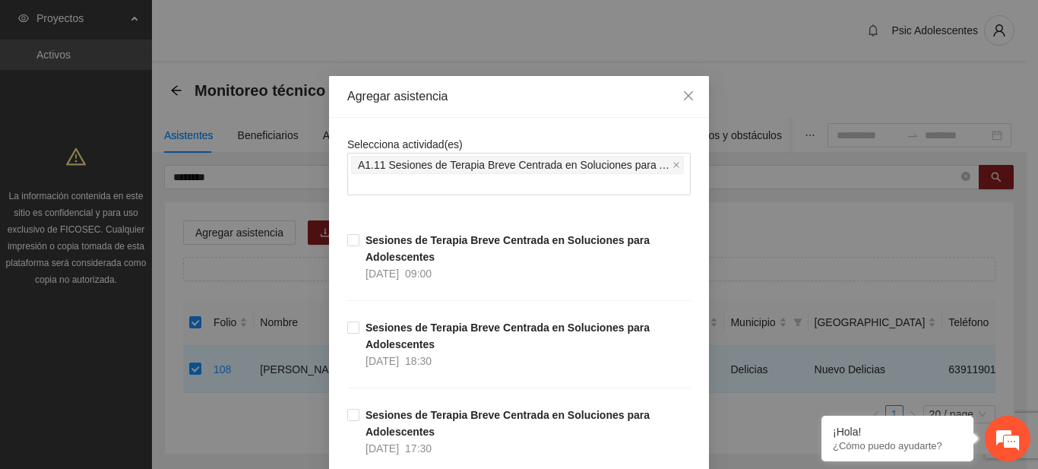
click at [678, 103] on span "Close" at bounding box center [688, 96] width 41 height 41
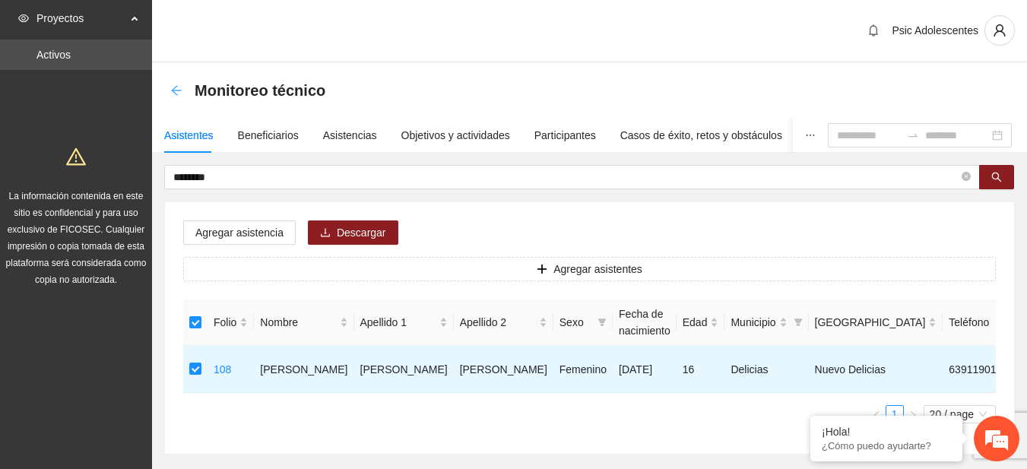
click at [173, 87] on icon "arrow-left" at bounding box center [176, 90] width 12 height 12
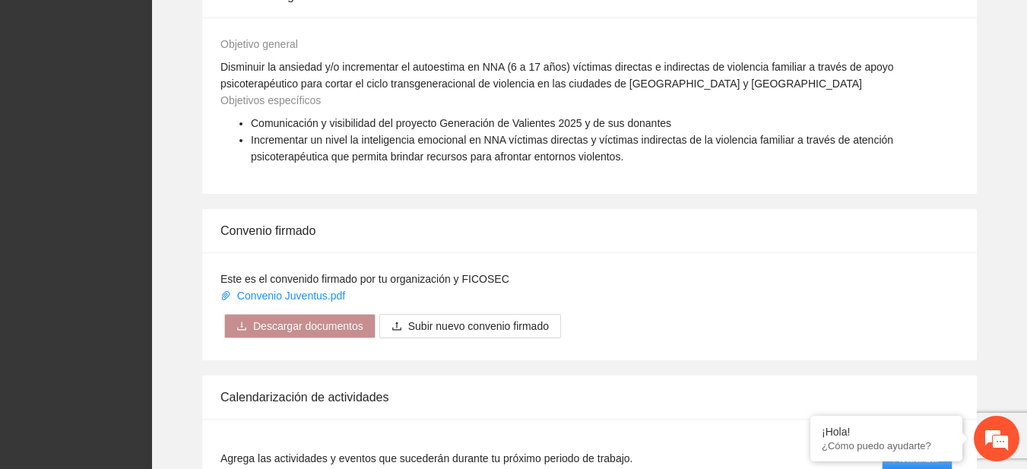
scroll to position [1108, 0]
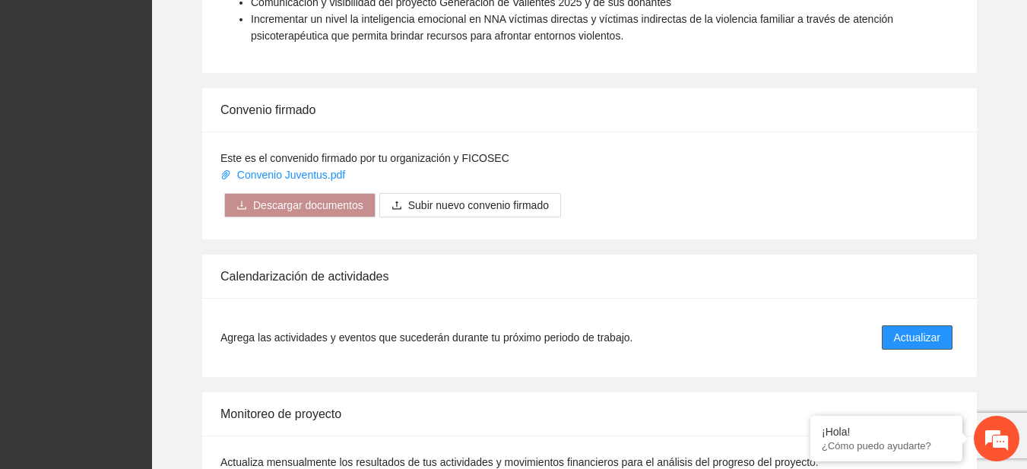
click at [923, 341] on span "Actualizar" at bounding box center [917, 337] width 46 height 17
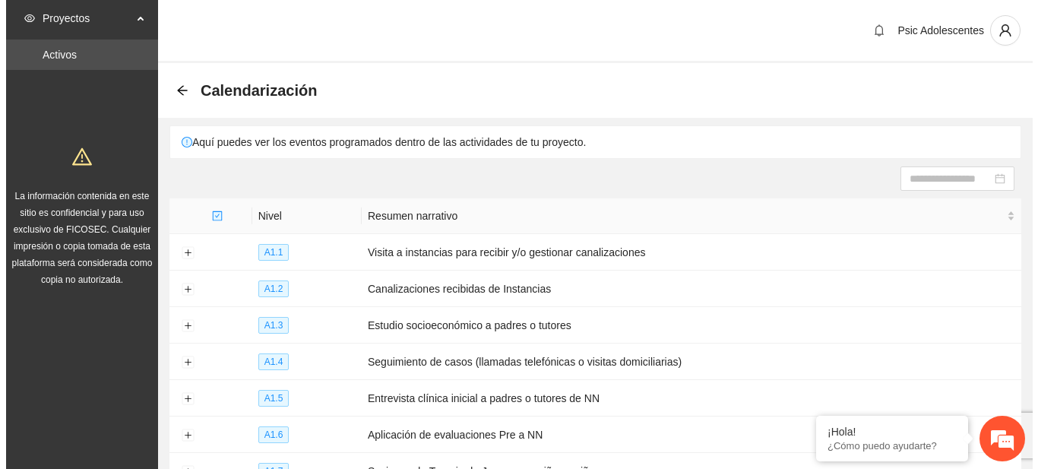
scroll to position [245, 0]
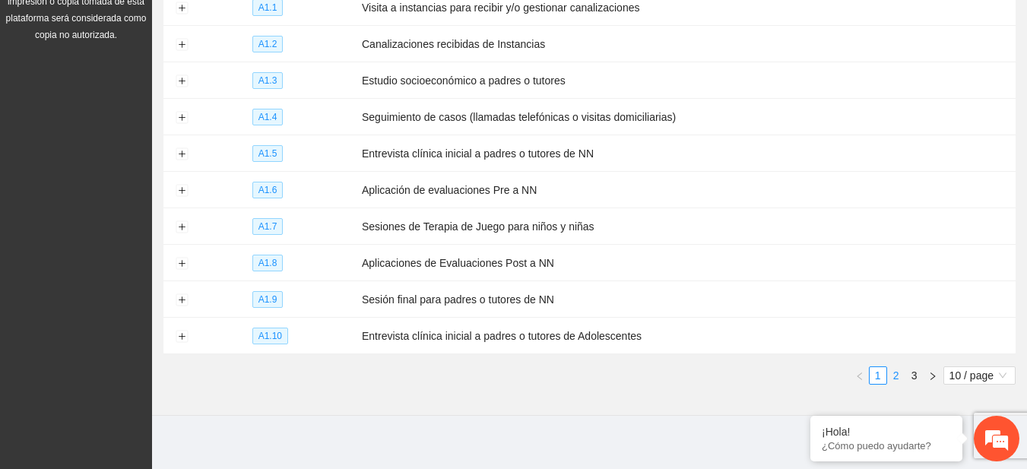
click at [891, 367] on link "2" at bounding box center [896, 375] width 17 height 17
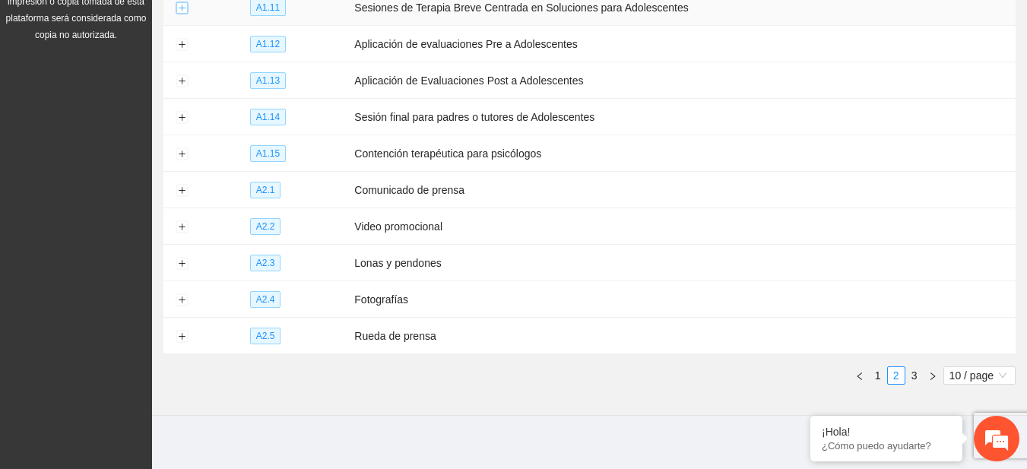
click at [184, 6] on button "Expand row" at bounding box center [182, 8] width 12 height 12
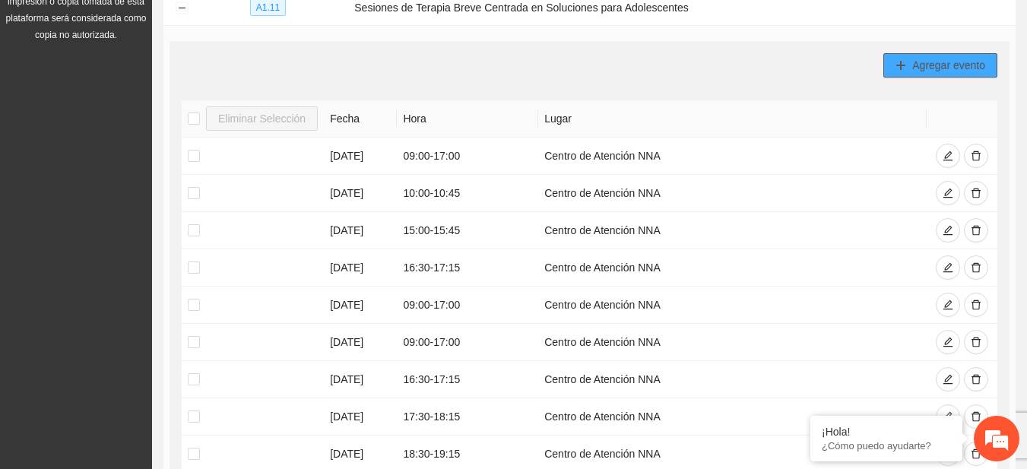
click at [955, 55] on button "Agregar evento" at bounding box center [940, 65] width 114 height 24
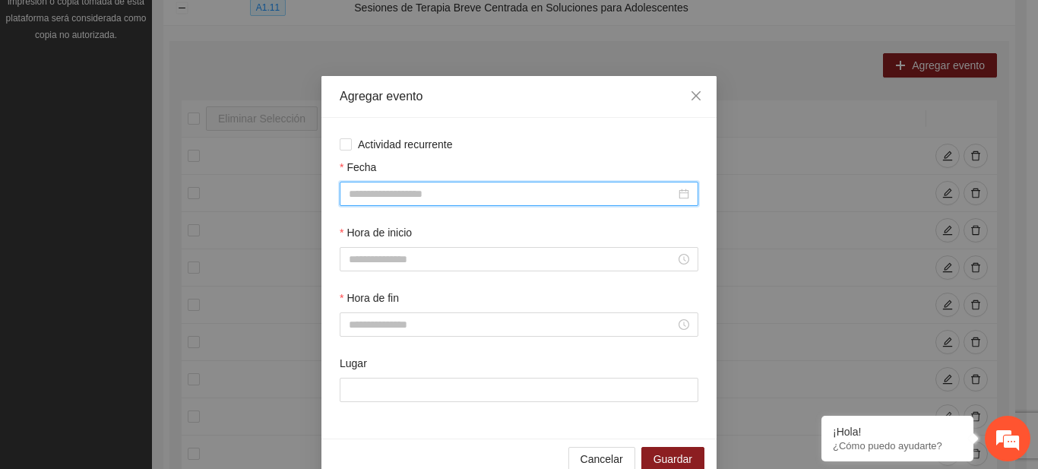
click at [529, 190] on input "Fecha" at bounding box center [512, 193] width 327 height 17
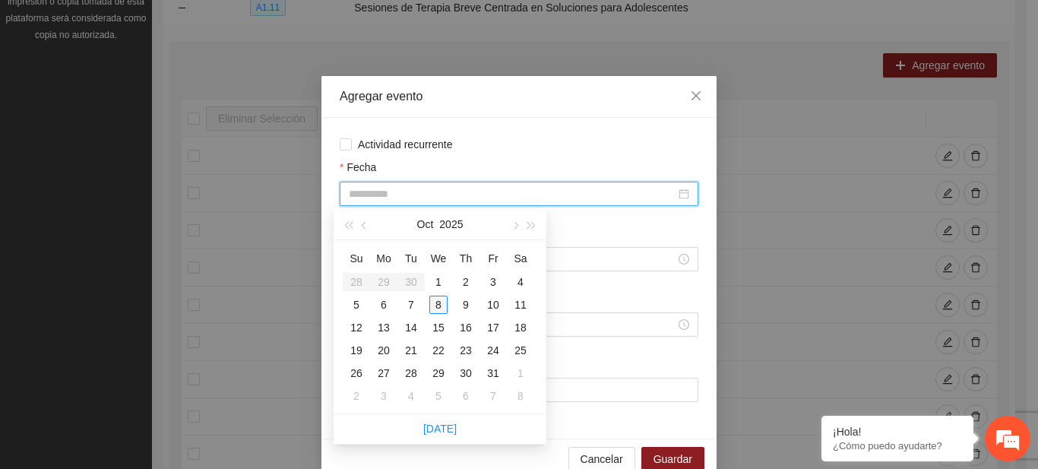
type input "**********"
click at [432, 301] on div "8" at bounding box center [438, 305] width 18 height 18
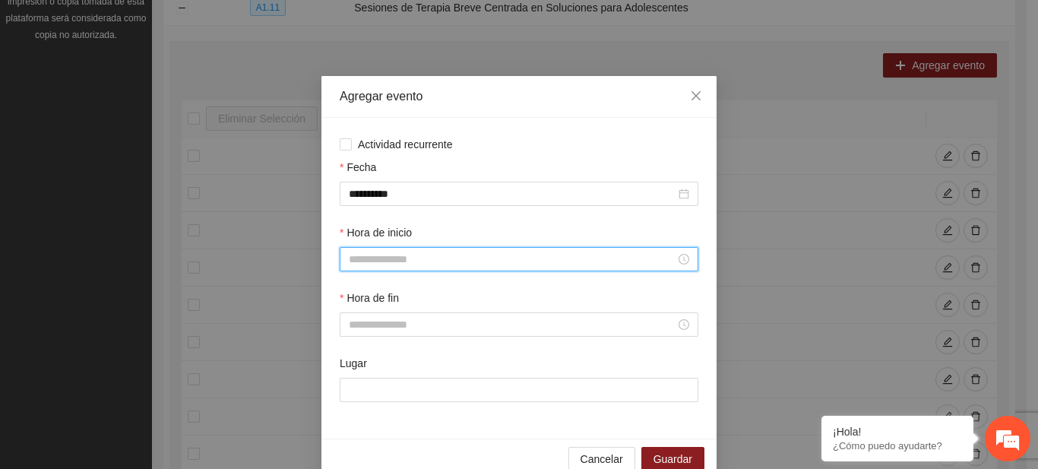
click at [378, 263] on input "Hora de inicio" at bounding box center [512, 259] width 327 height 17
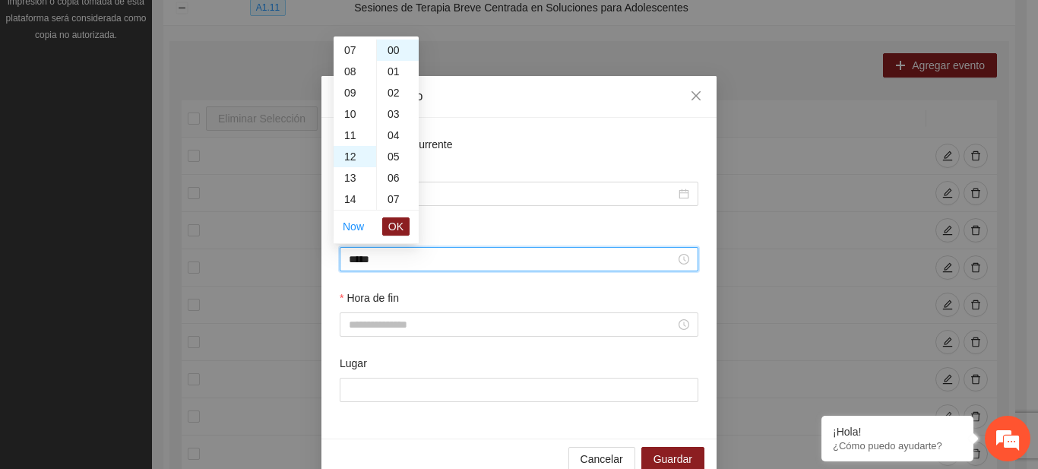
scroll to position [255, 0]
click at [398, 223] on span "OK" at bounding box center [395, 226] width 15 height 17
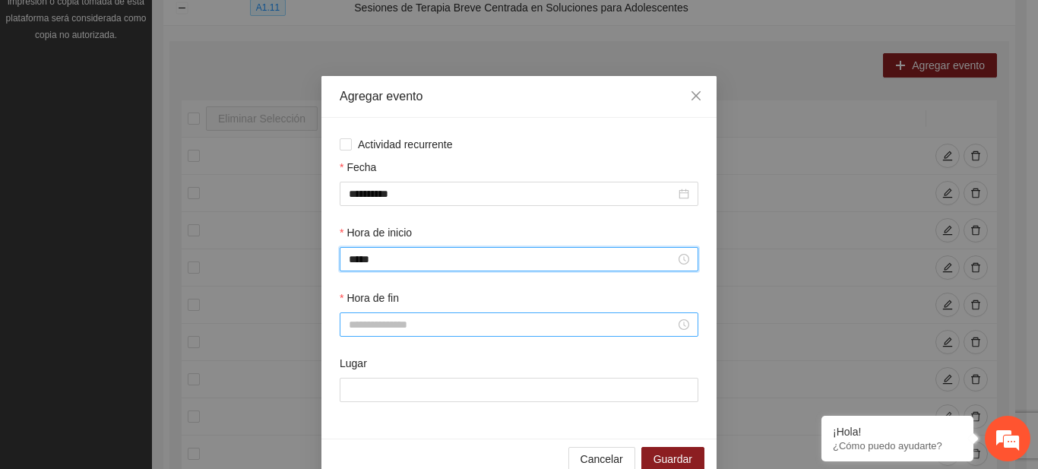
type input "*****"
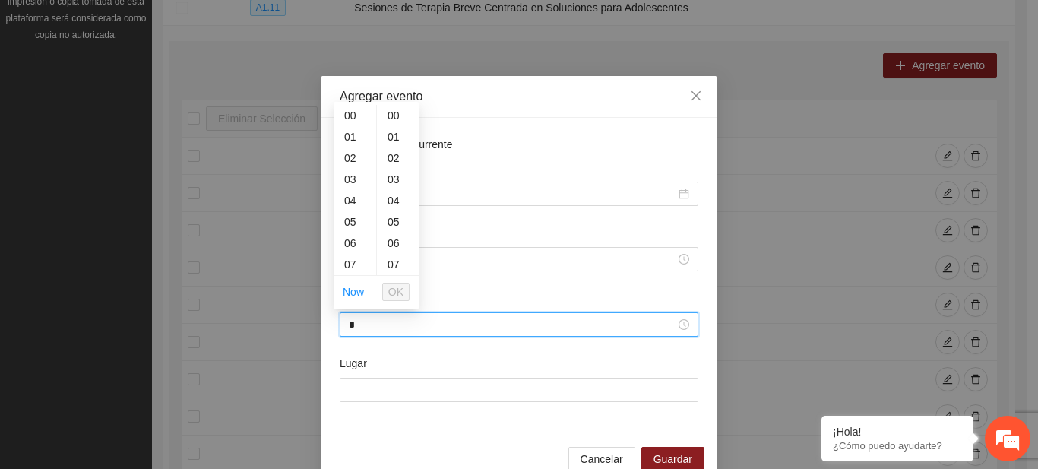
click at [389, 318] on input "*" at bounding box center [512, 324] width 327 height 17
drag, startPoint x: 410, startPoint y: 288, endPoint x: 397, endPoint y: 288, distance: 12.9
click at [397, 288] on ul "Now OK" at bounding box center [376, 292] width 85 height 32
click at [397, 288] on span "OK" at bounding box center [395, 291] width 15 height 17
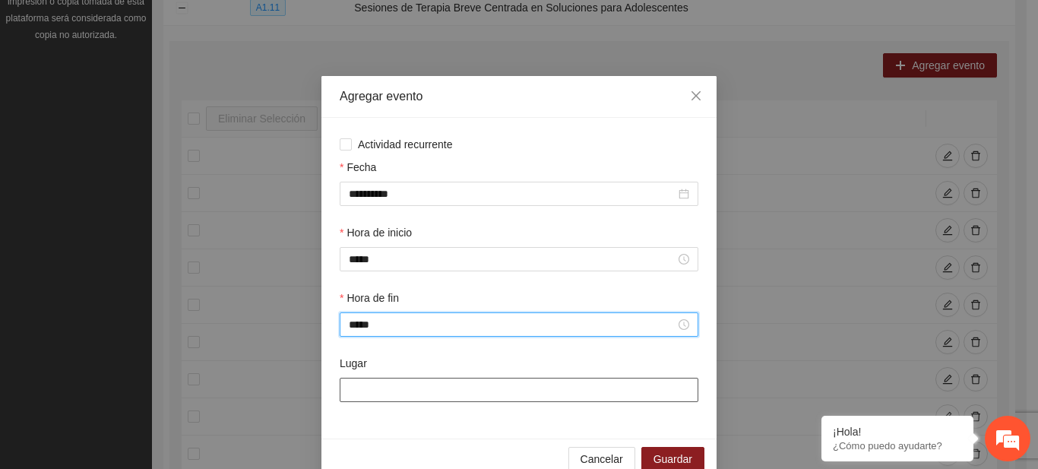
type input "*****"
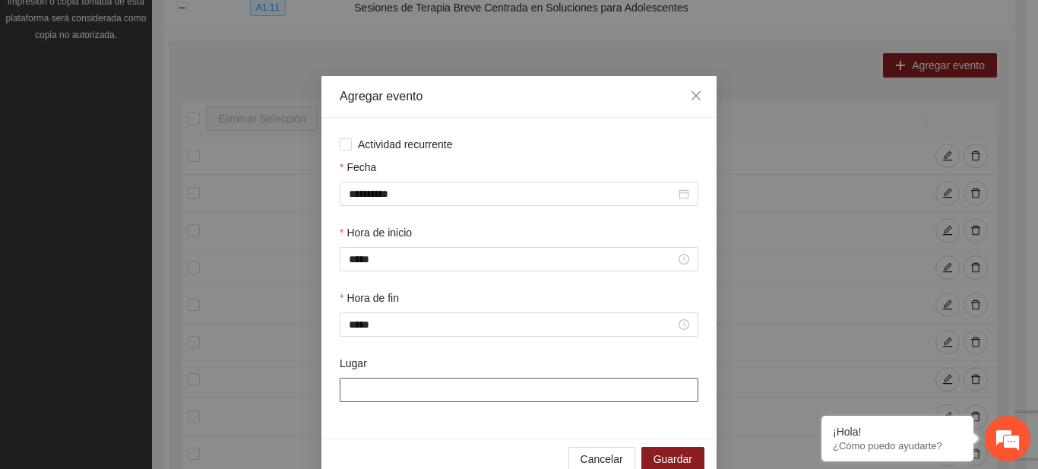
click at [390, 397] on input "Lugar" at bounding box center [519, 390] width 359 height 24
type input "**********"
click at [676, 452] on span "Guardar" at bounding box center [673, 459] width 39 height 17
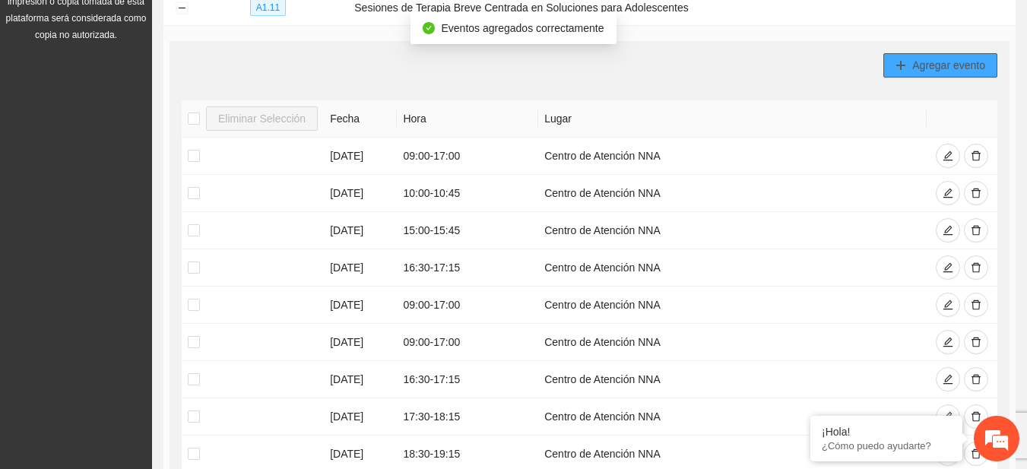
click at [901, 65] on icon "plus" at bounding box center [901, 65] width 1 height 8
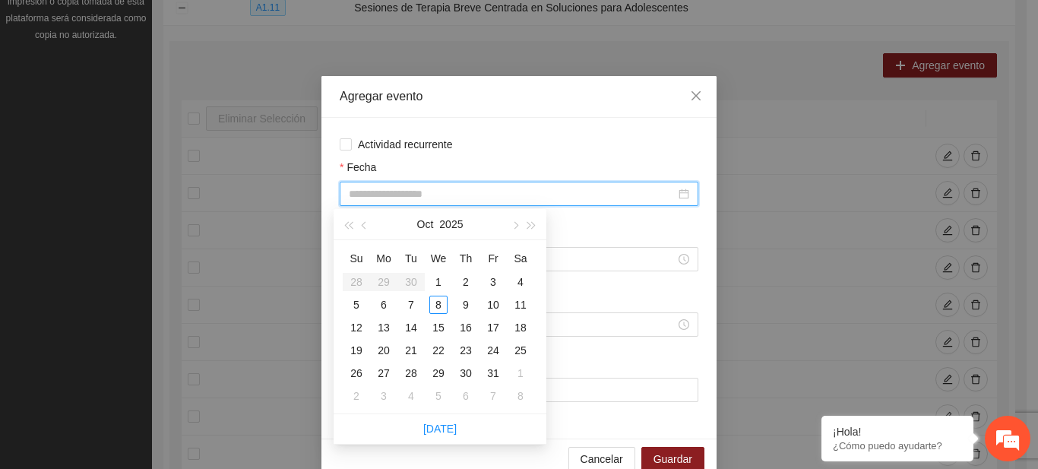
click at [535, 196] on input "Fecha" at bounding box center [512, 193] width 327 height 17
type input "**********"
click at [435, 312] on div "8" at bounding box center [438, 305] width 18 height 18
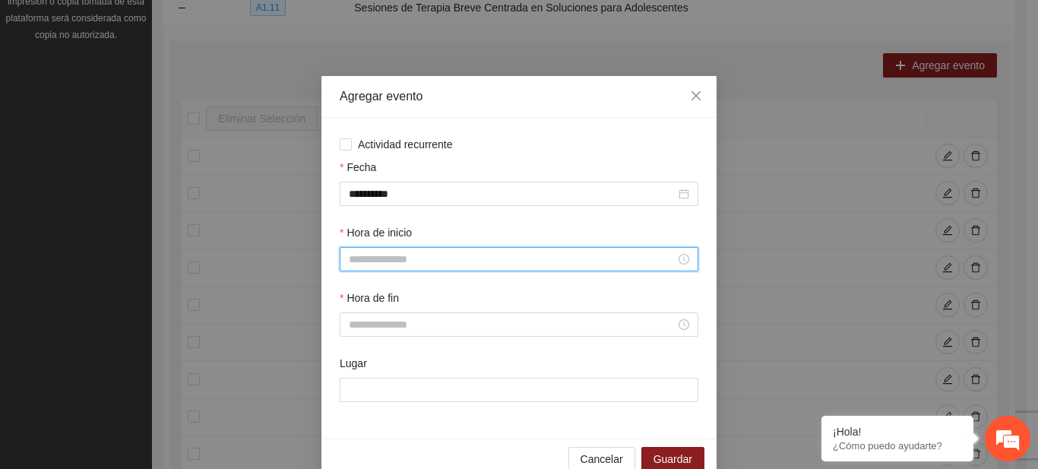
click at [380, 258] on input "Hora de inicio" at bounding box center [512, 259] width 327 height 17
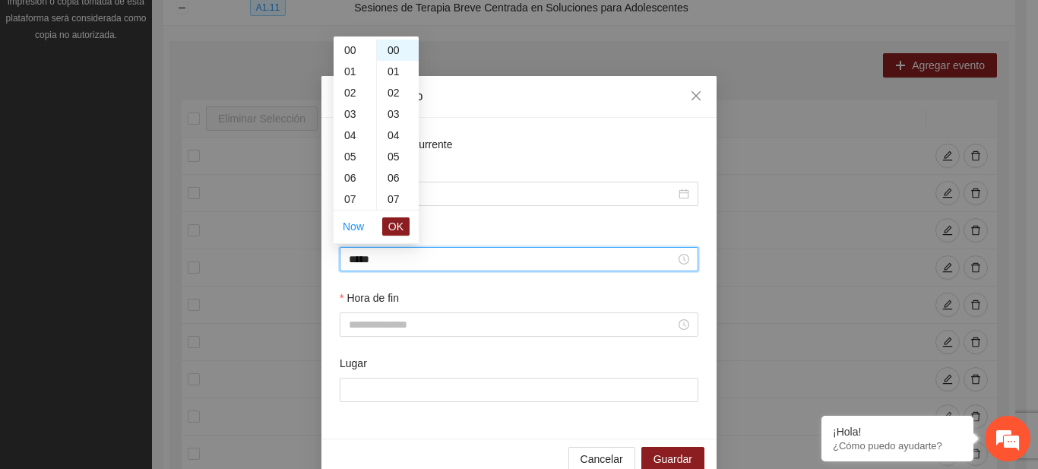
scroll to position [277, 0]
click at [394, 225] on span "OK" at bounding box center [395, 226] width 15 height 17
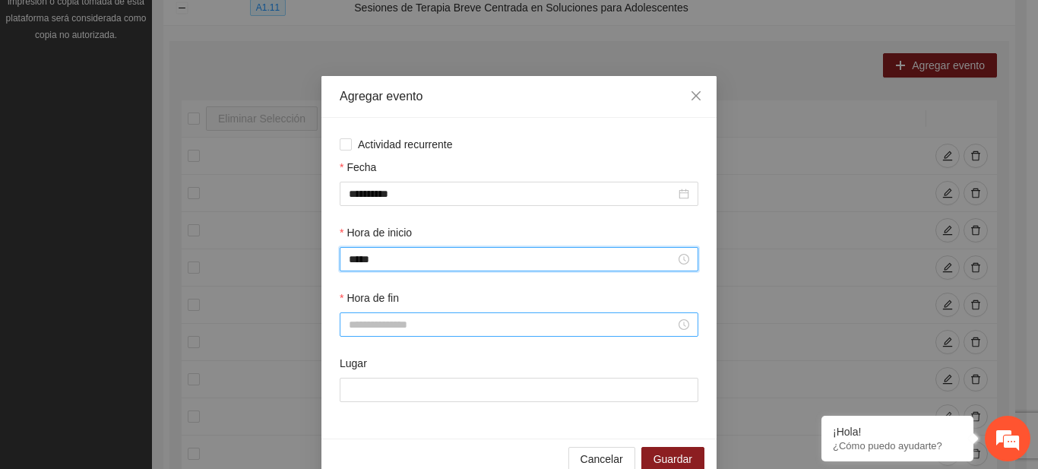
type input "*****"
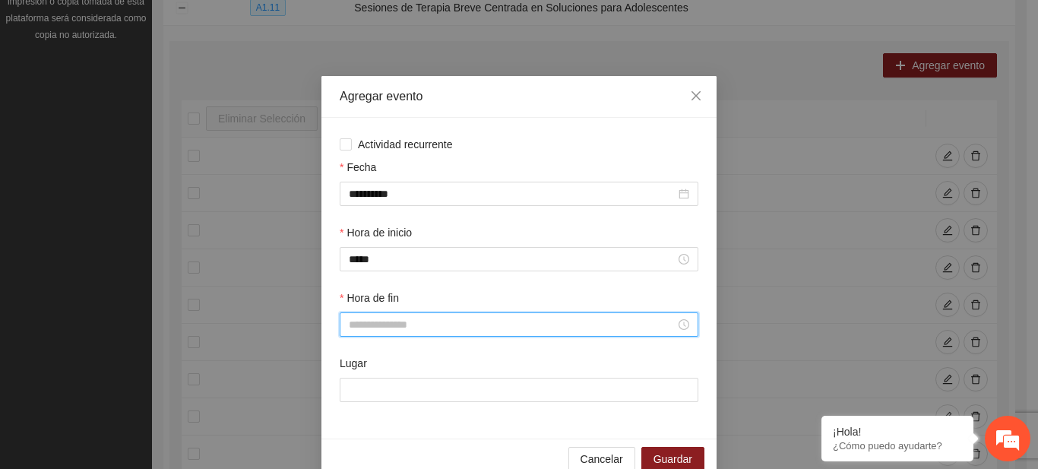
click at [356, 327] on input "Hora de fin" at bounding box center [512, 324] width 327 height 17
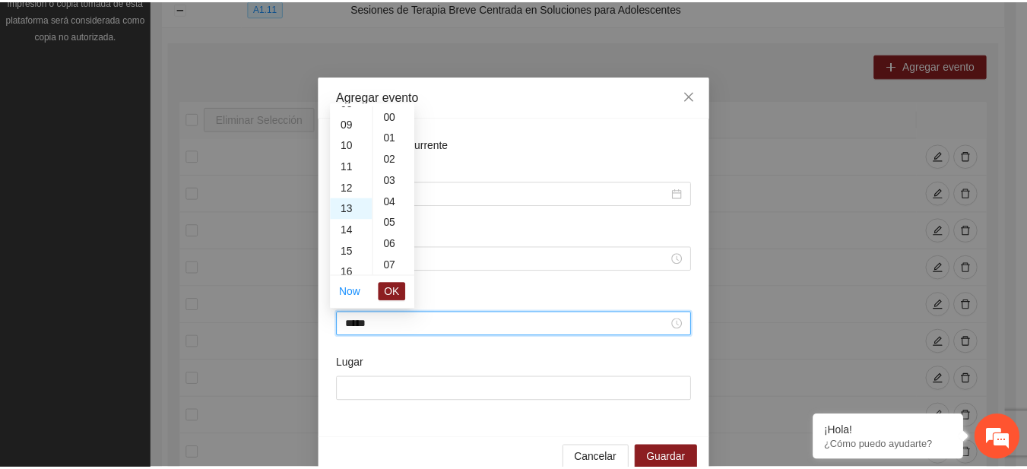
scroll to position [958, 0]
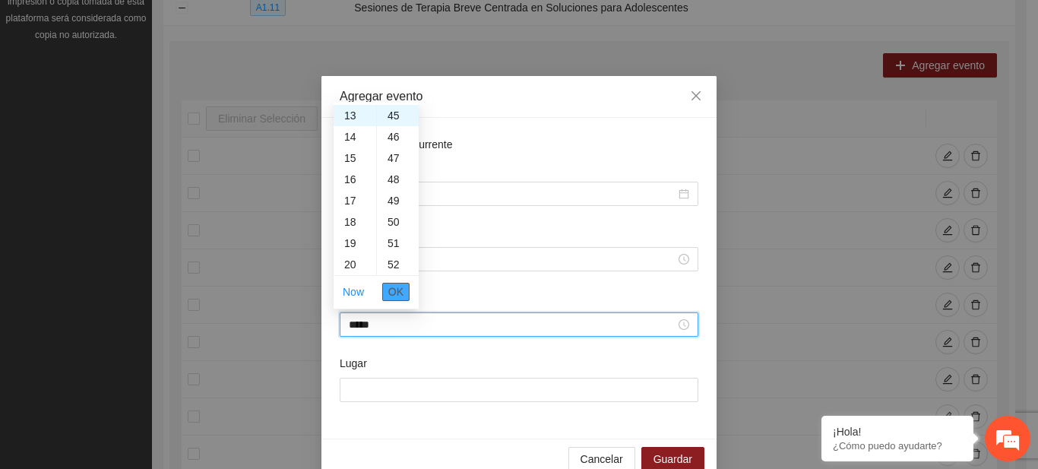
click at [385, 296] on button "OK" at bounding box center [395, 292] width 27 height 18
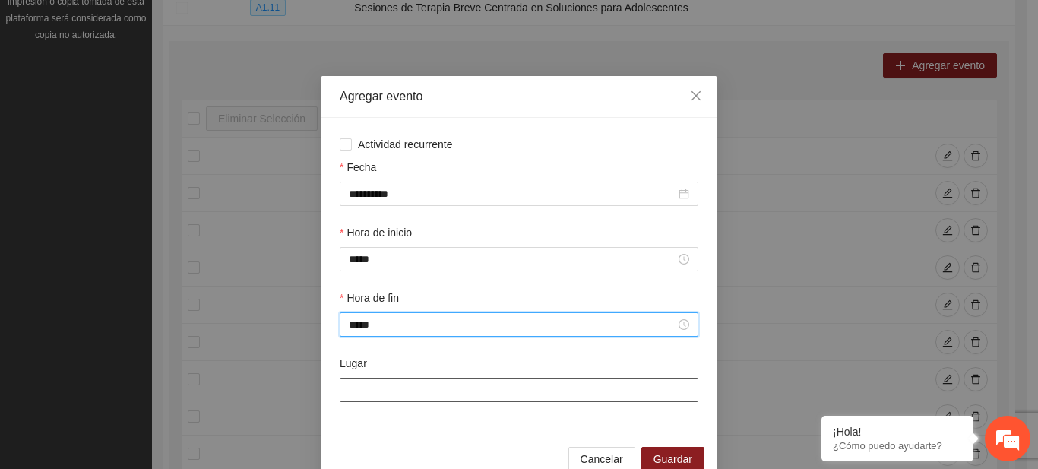
type input "*****"
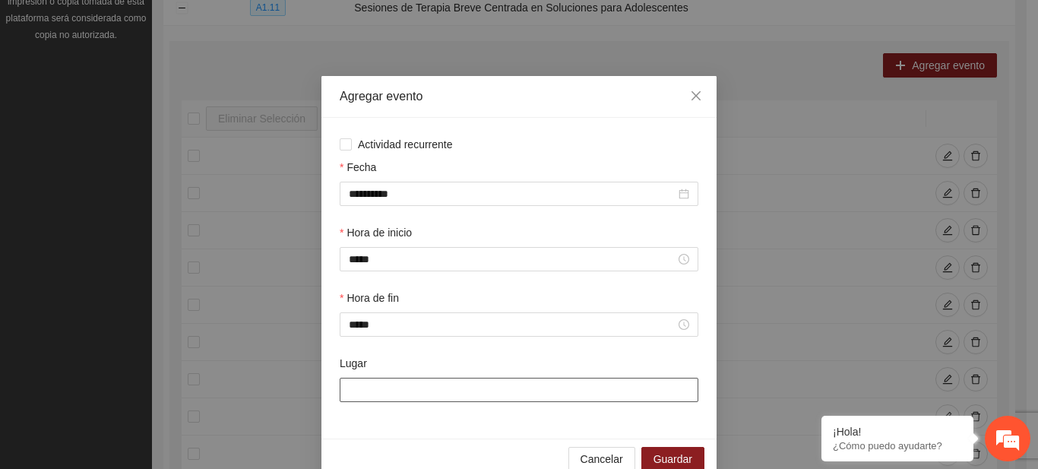
click at [366, 397] on input "Lugar" at bounding box center [519, 390] width 359 height 24
type input "**********"
click at [657, 458] on span "Guardar" at bounding box center [673, 459] width 39 height 17
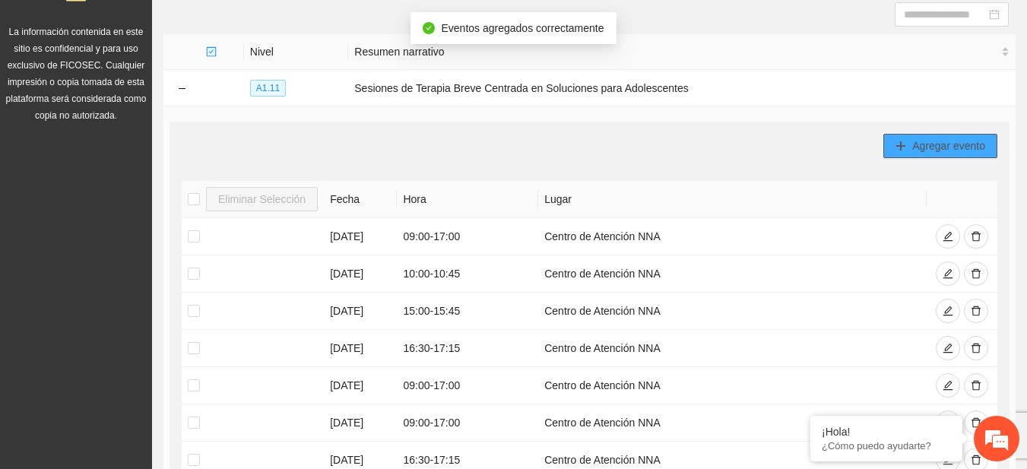
scroll to position [93, 0]
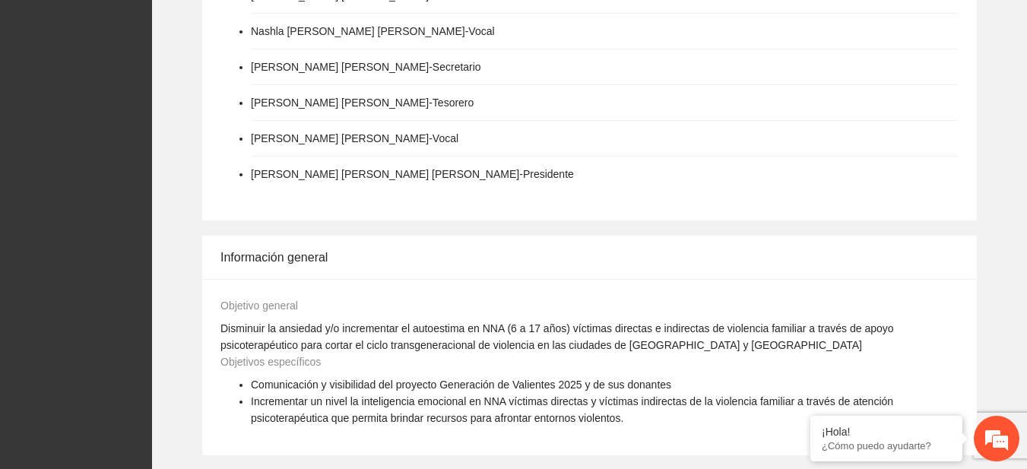
scroll to position [1237, 0]
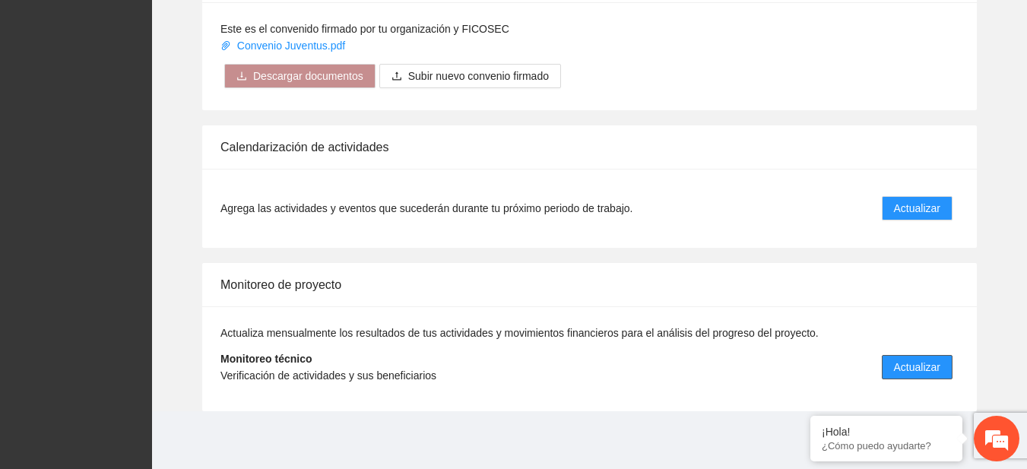
click at [920, 363] on span "Actualizar" at bounding box center [917, 367] width 46 height 17
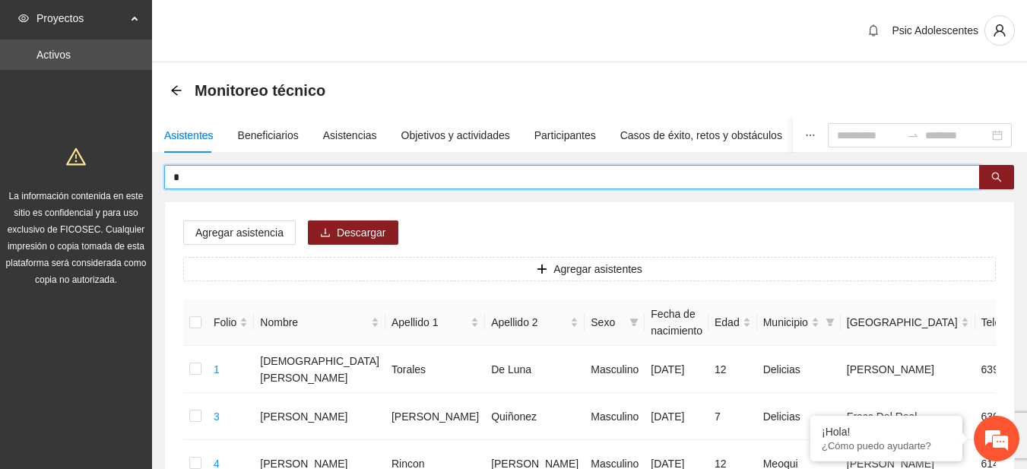
click at [236, 176] on input "*" at bounding box center [565, 177] width 785 height 17
type input "**********"
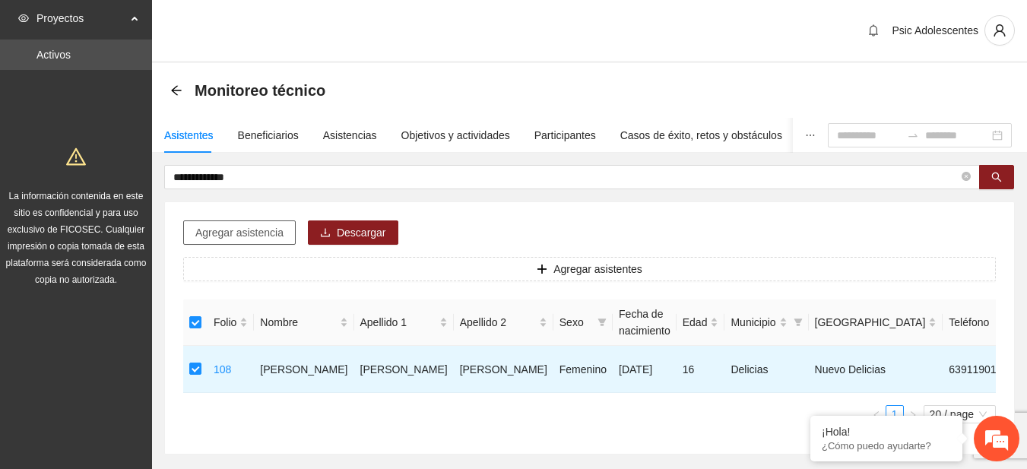
click at [235, 233] on span "Agregar asistencia" at bounding box center [239, 232] width 88 height 17
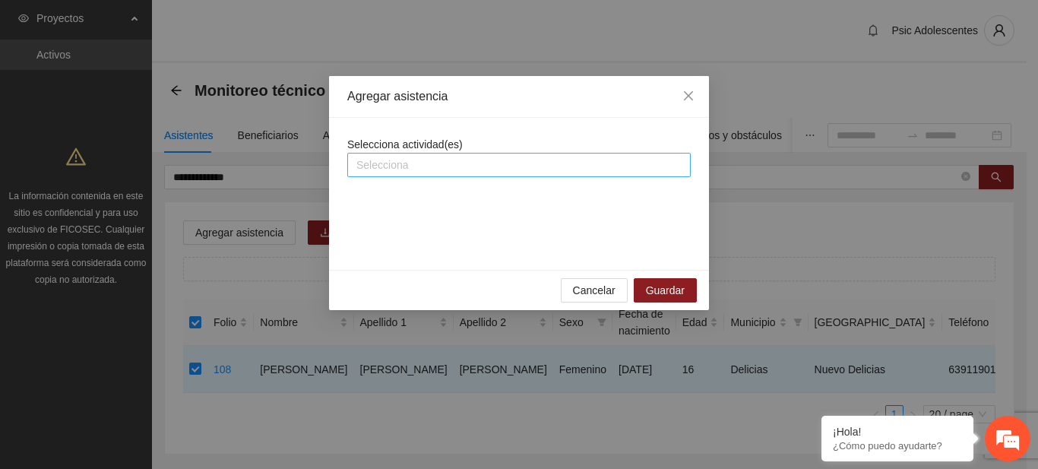
click at [388, 172] on div at bounding box center [519, 165] width 336 height 18
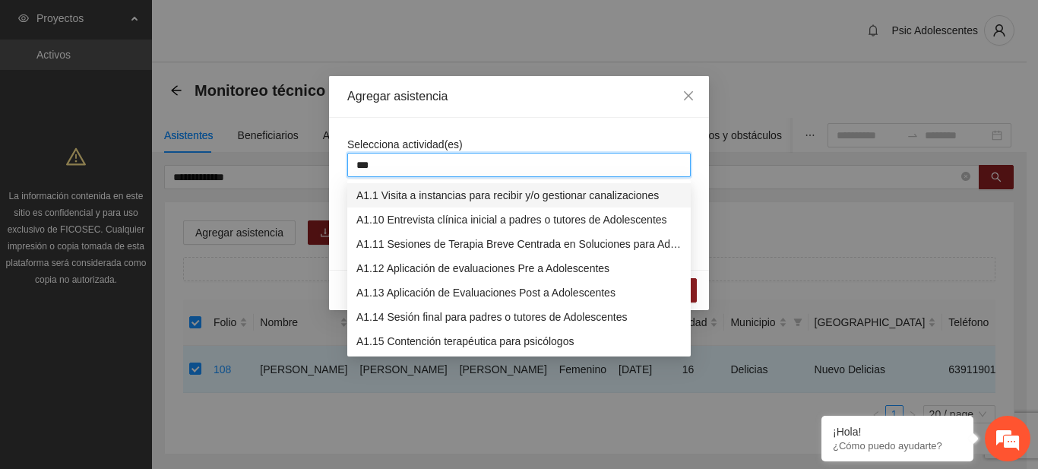
type input "****"
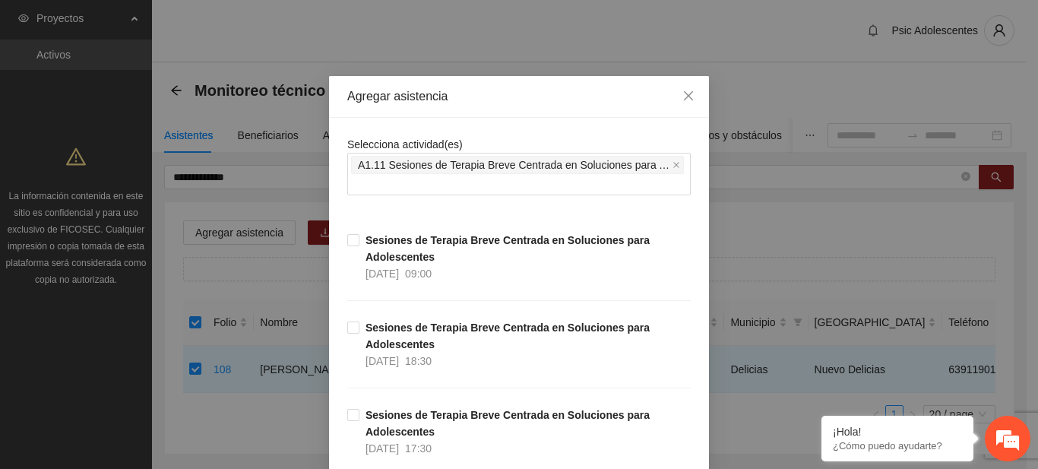
click at [515, 142] on div "Selecciona actividad(es) A1.11 Sesiones de Terapia Breve Centrada en Soluciones…" at bounding box center [519, 165] width 344 height 59
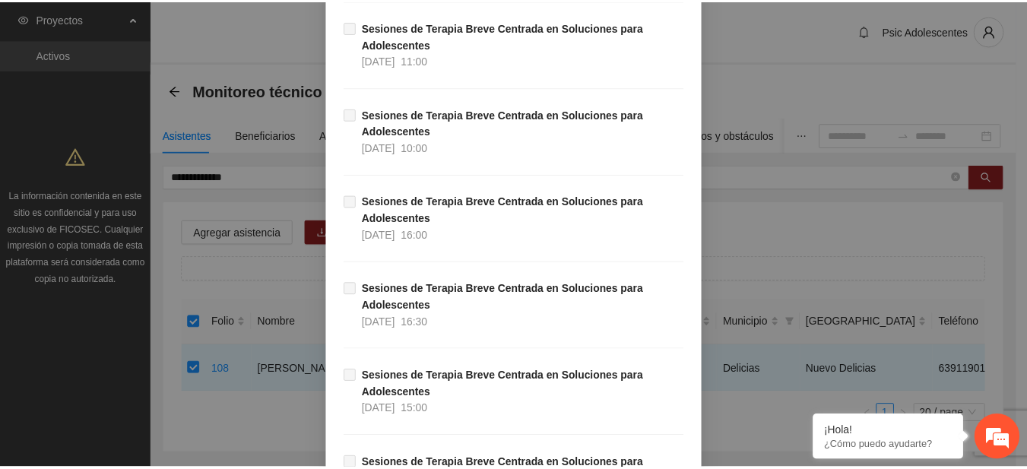
scroll to position [23125, 0]
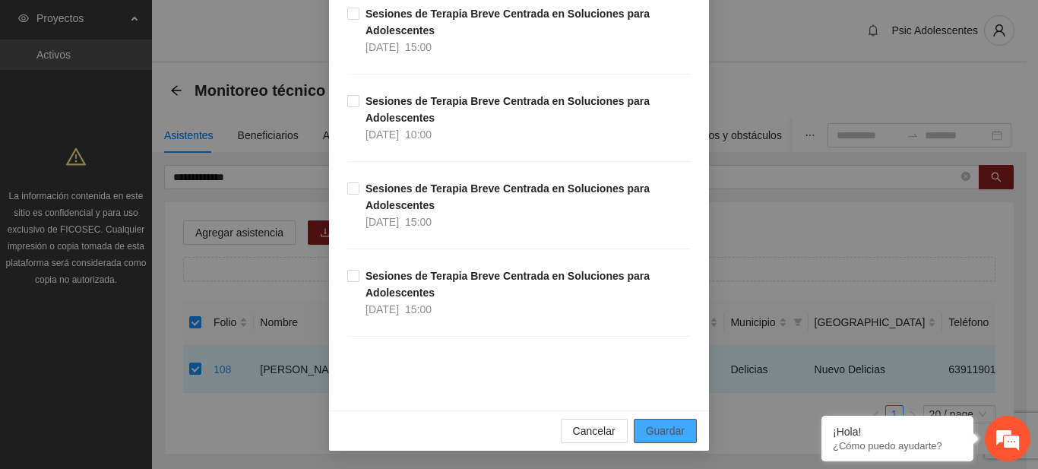
click at [651, 433] on span "Guardar" at bounding box center [665, 431] width 39 height 17
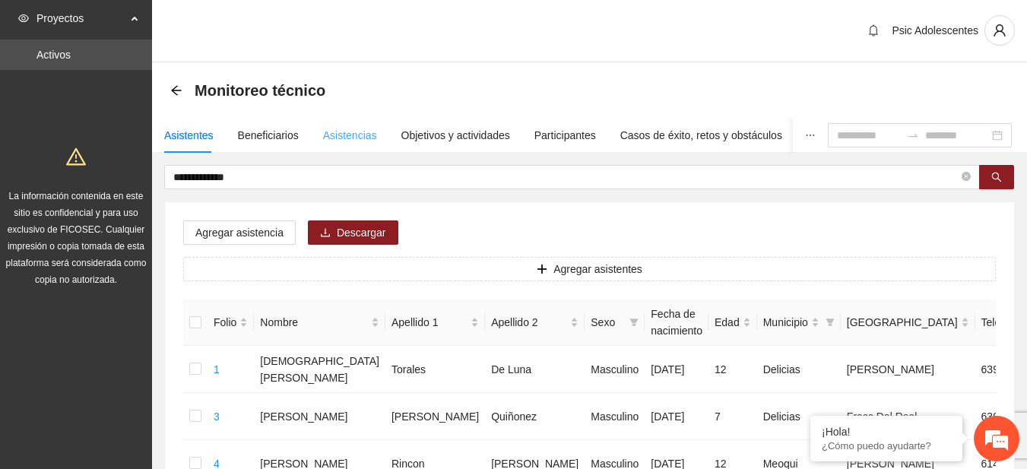
click at [354, 123] on div "Asistencias" at bounding box center [350, 135] width 54 height 35
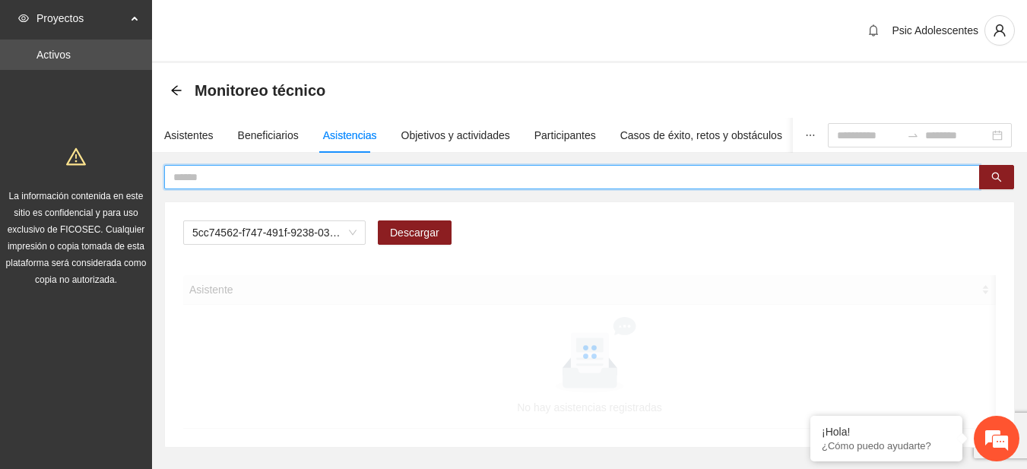
click at [265, 180] on input "text" at bounding box center [565, 177] width 785 height 17
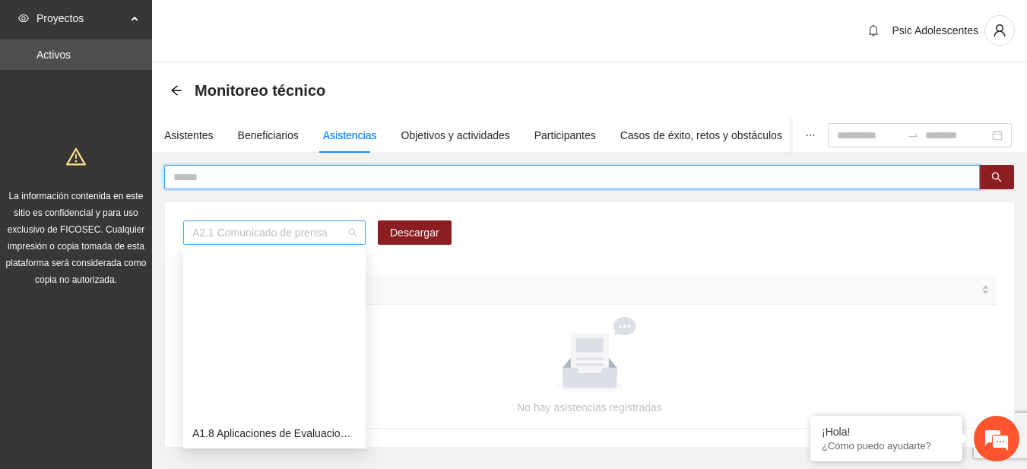
click at [355, 236] on span "A2.1 Comunicado de prensa" at bounding box center [274, 232] width 164 height 23
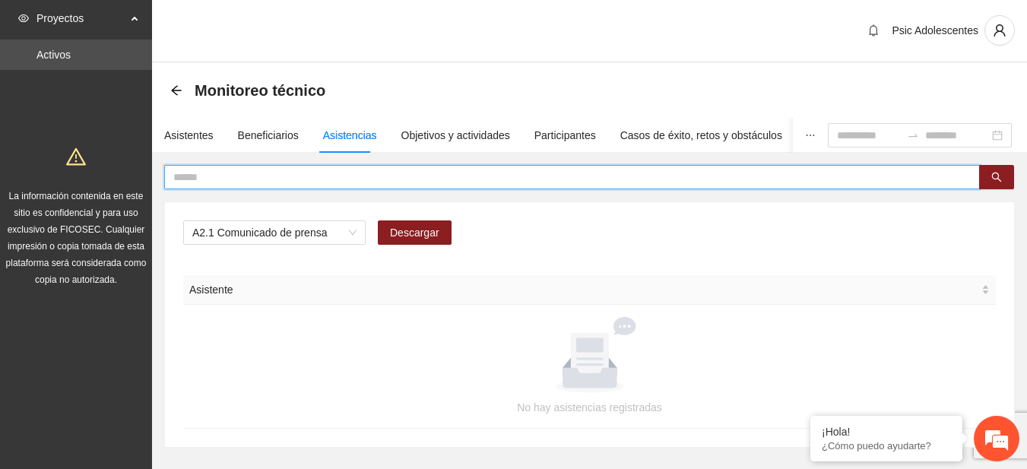
click at [356, 176] on input "text" at bounding box center [565, 177] width 785 height 17
type input "**********"
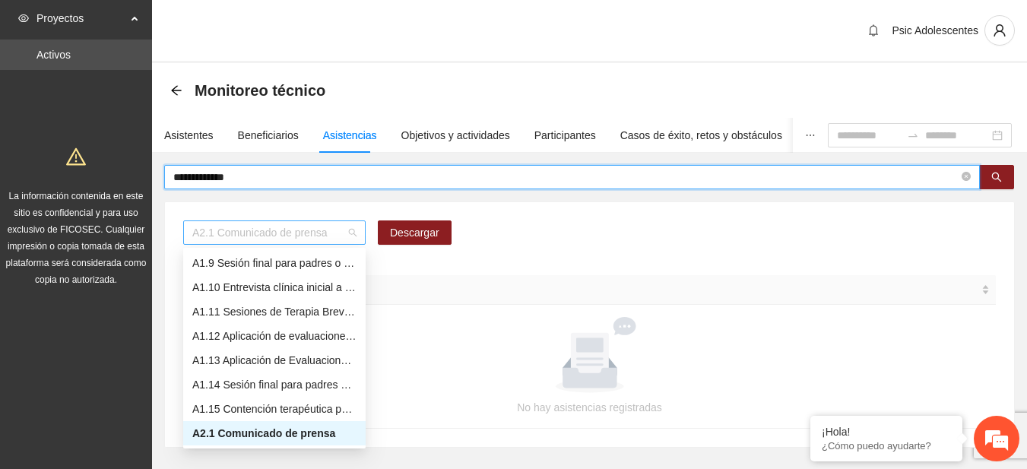
click at [354, 236] on span "A2.1 Comunicado de prensa" at bounding box center [274, 232] width 164 height 23
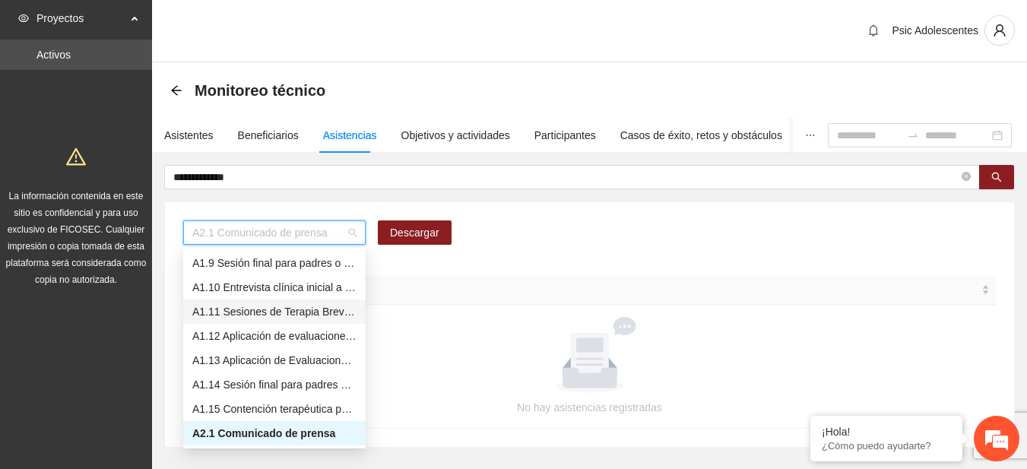
click at [255, 318] on div "A1.11 Sesiones de Terapia Breve Centrada en Soluciones para Adolescentes" at bounding box center [274, 311] width 164 height 17
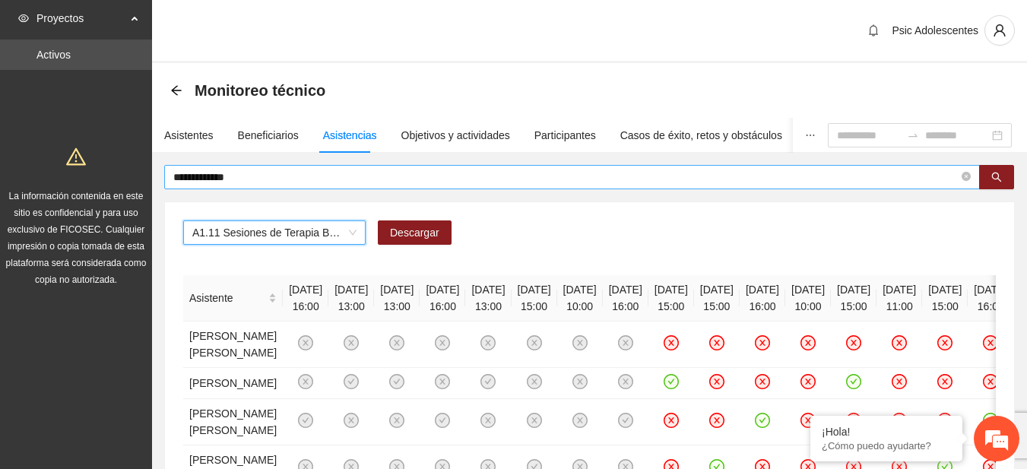
click at [471, 186] on span "**********" at bounding box center [571, 177] width 815 height 24
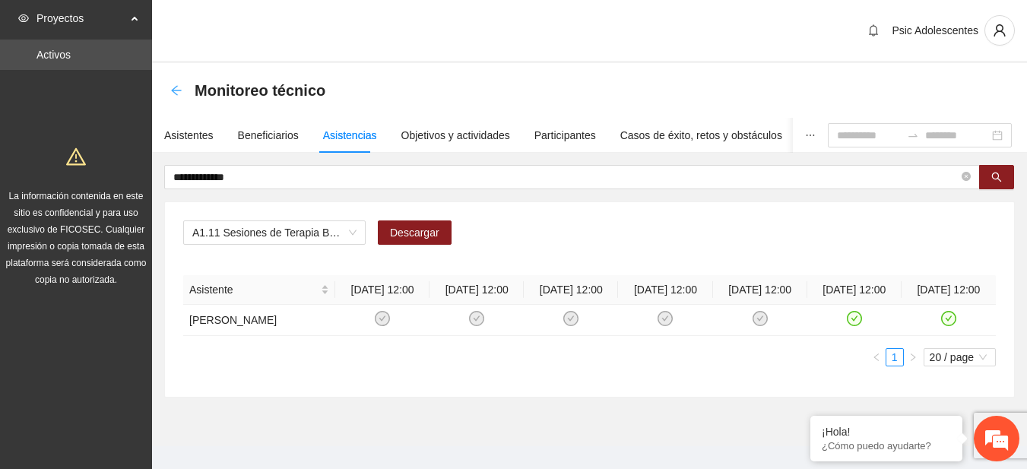
click at [173, 92] on icon "arrow-left" at bounding box center [176, 90] width 10 height 10
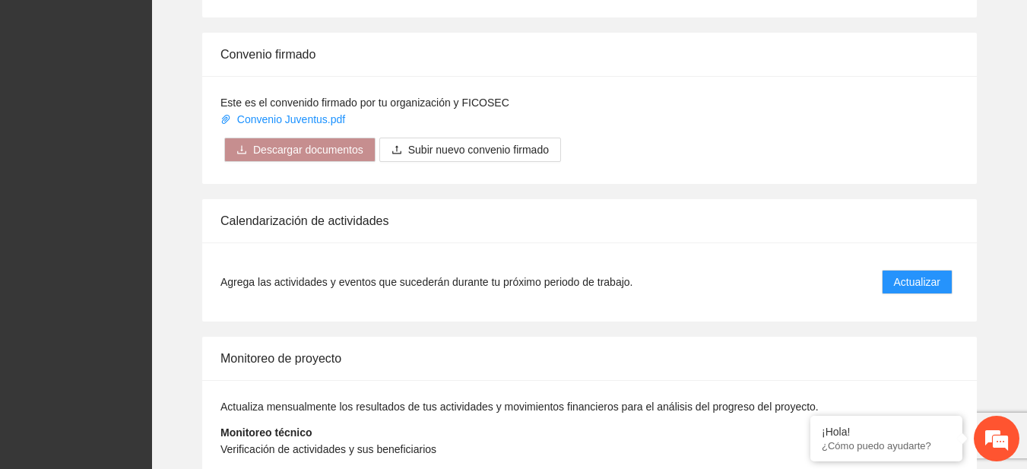
scroll to position [1170, 0]
